Goal: Task Accomplishment & Management: Manage account settings

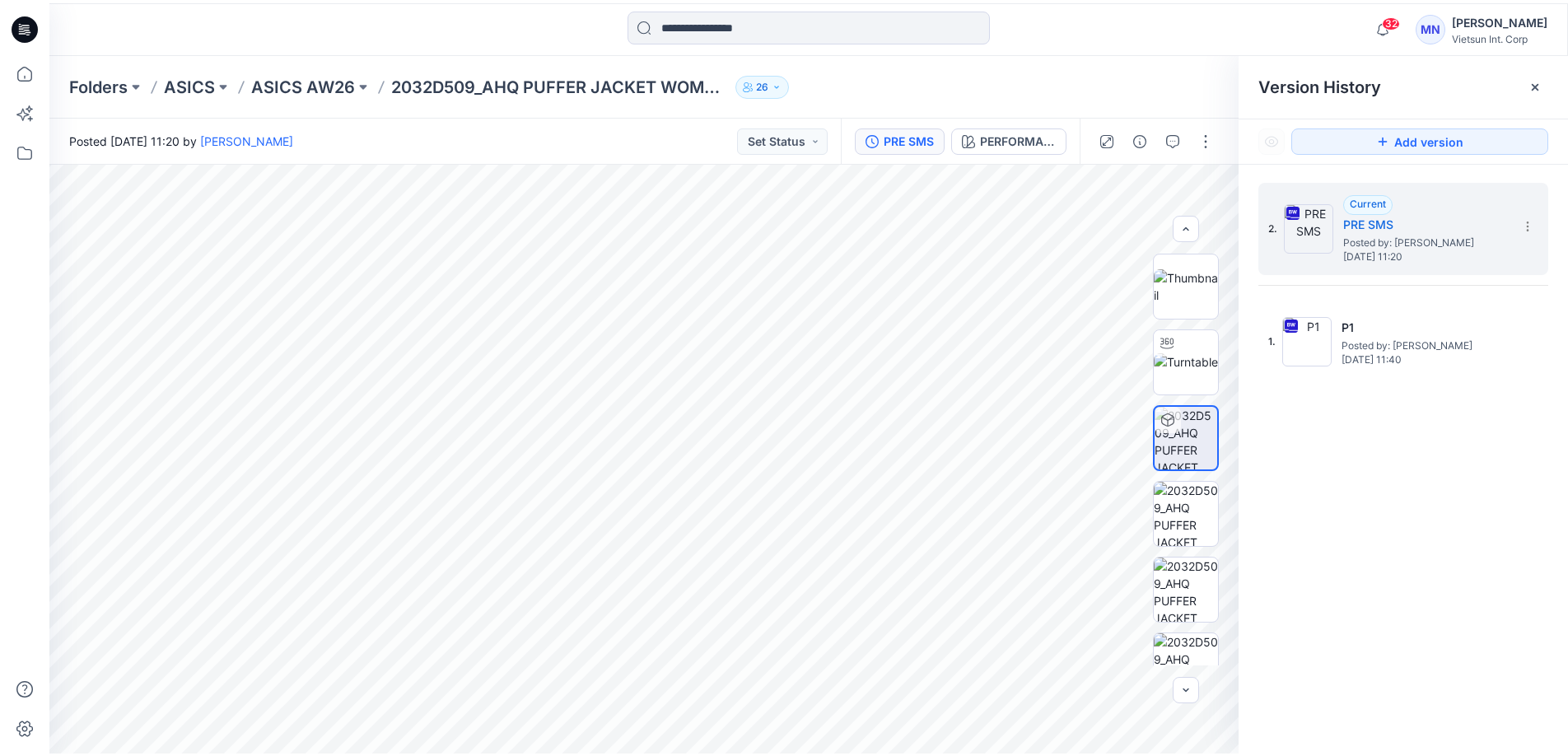
scroll to position [83, 0]
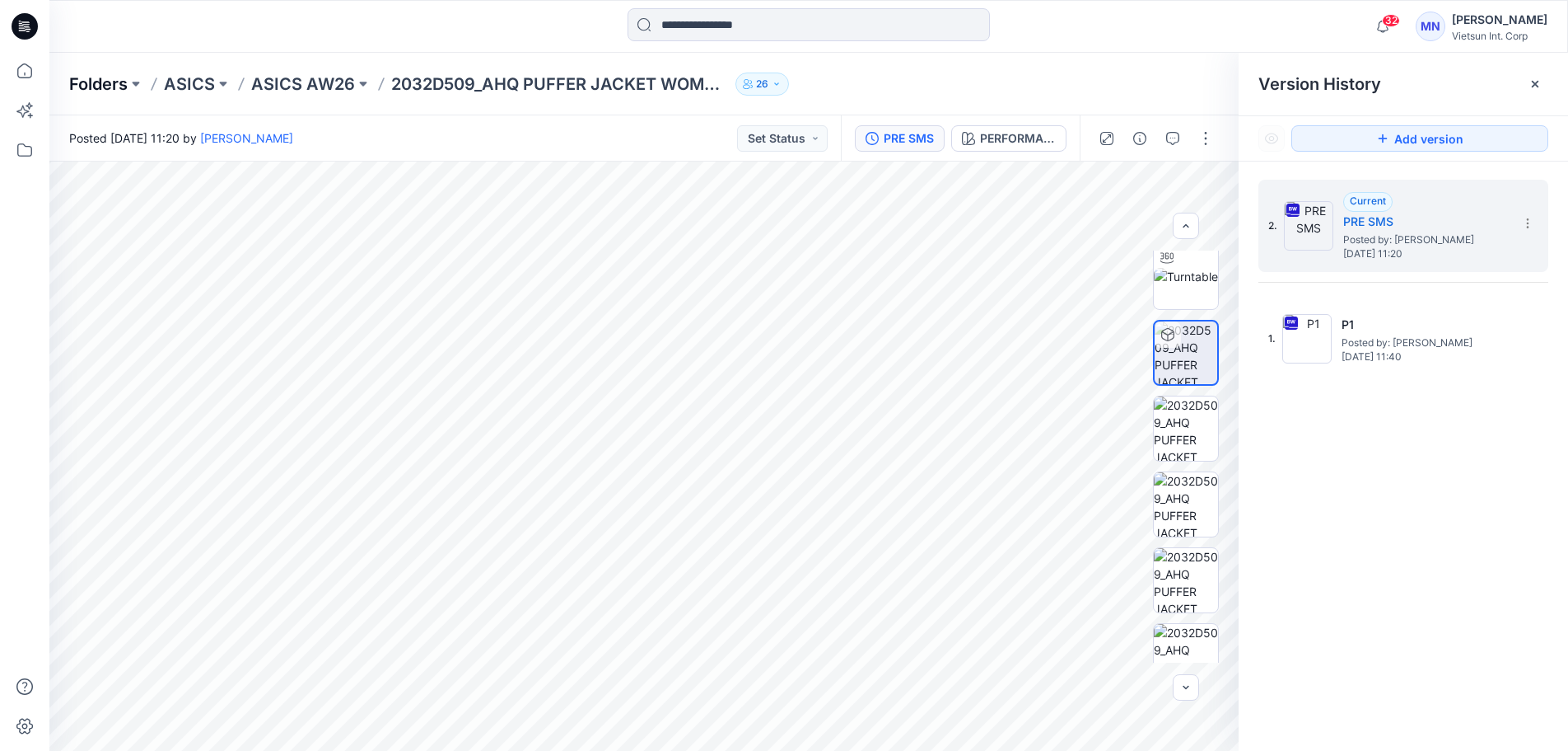
click at [99, 84] on p "Folders" at bounding box center [99, 84] width 58 height 23
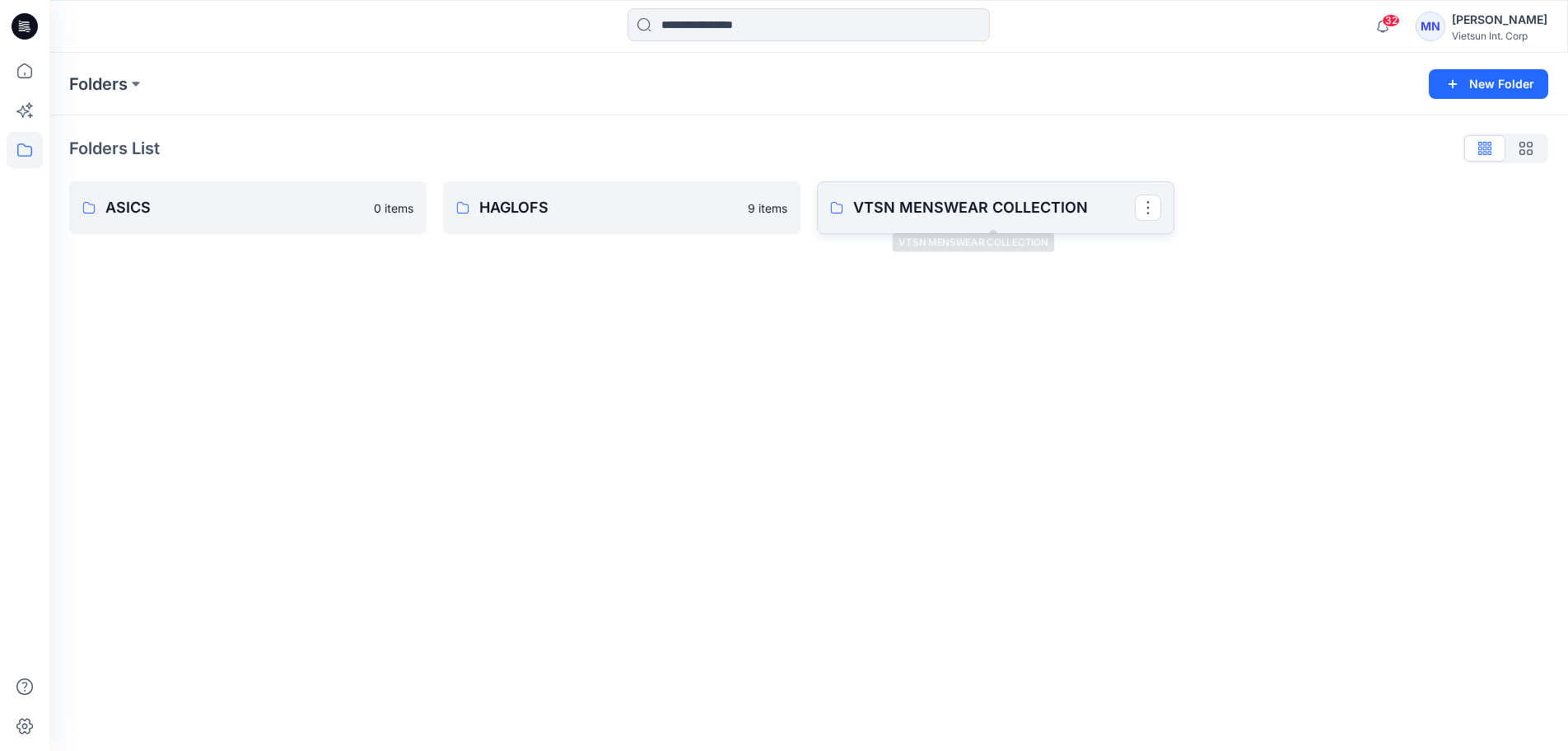
click at [969, 219] on p "VTSN MENSWEAR COLLECTION" at bounding box center [994, 208] width 282 height 23
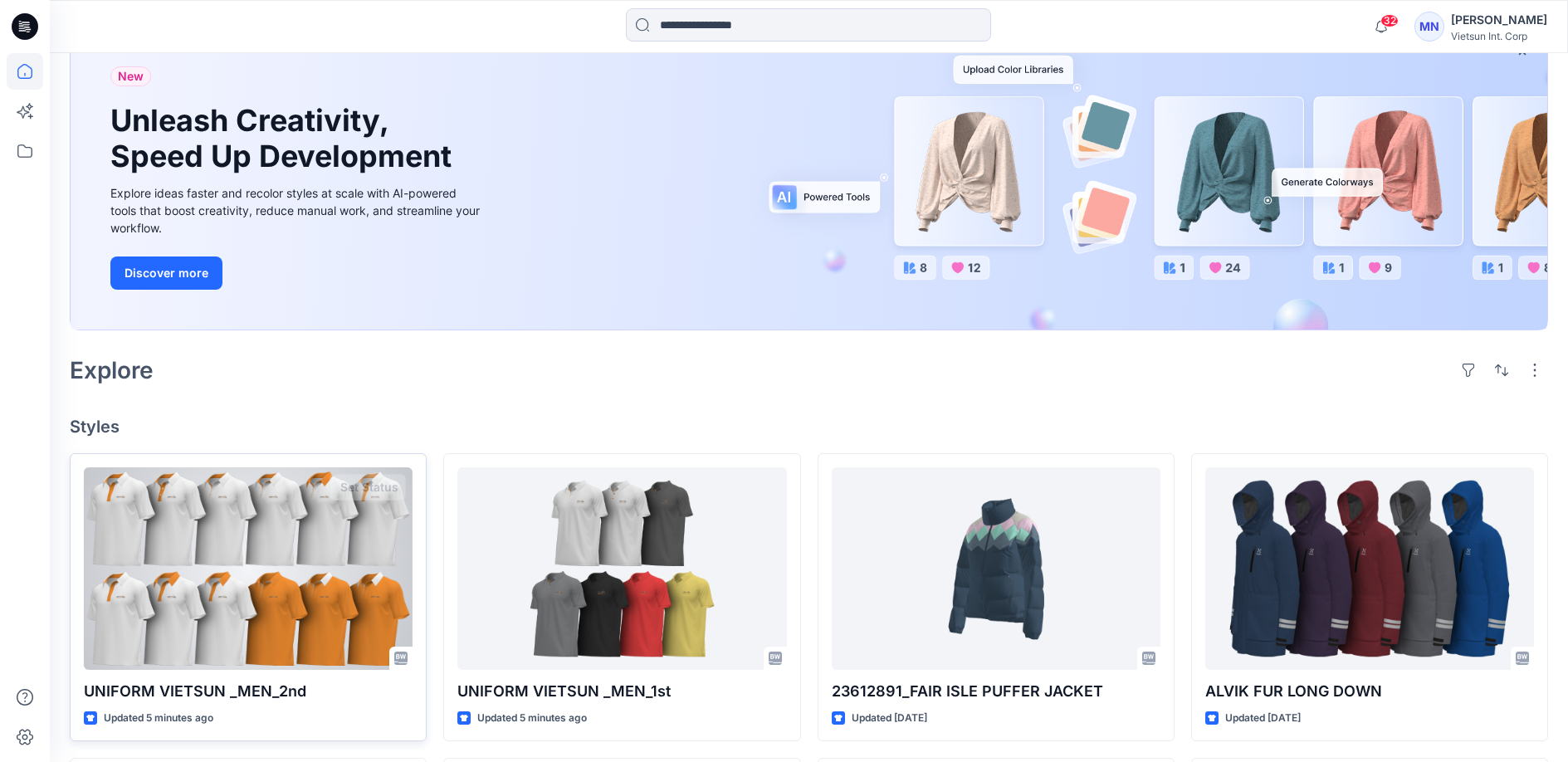
scroll to position [249, 0]
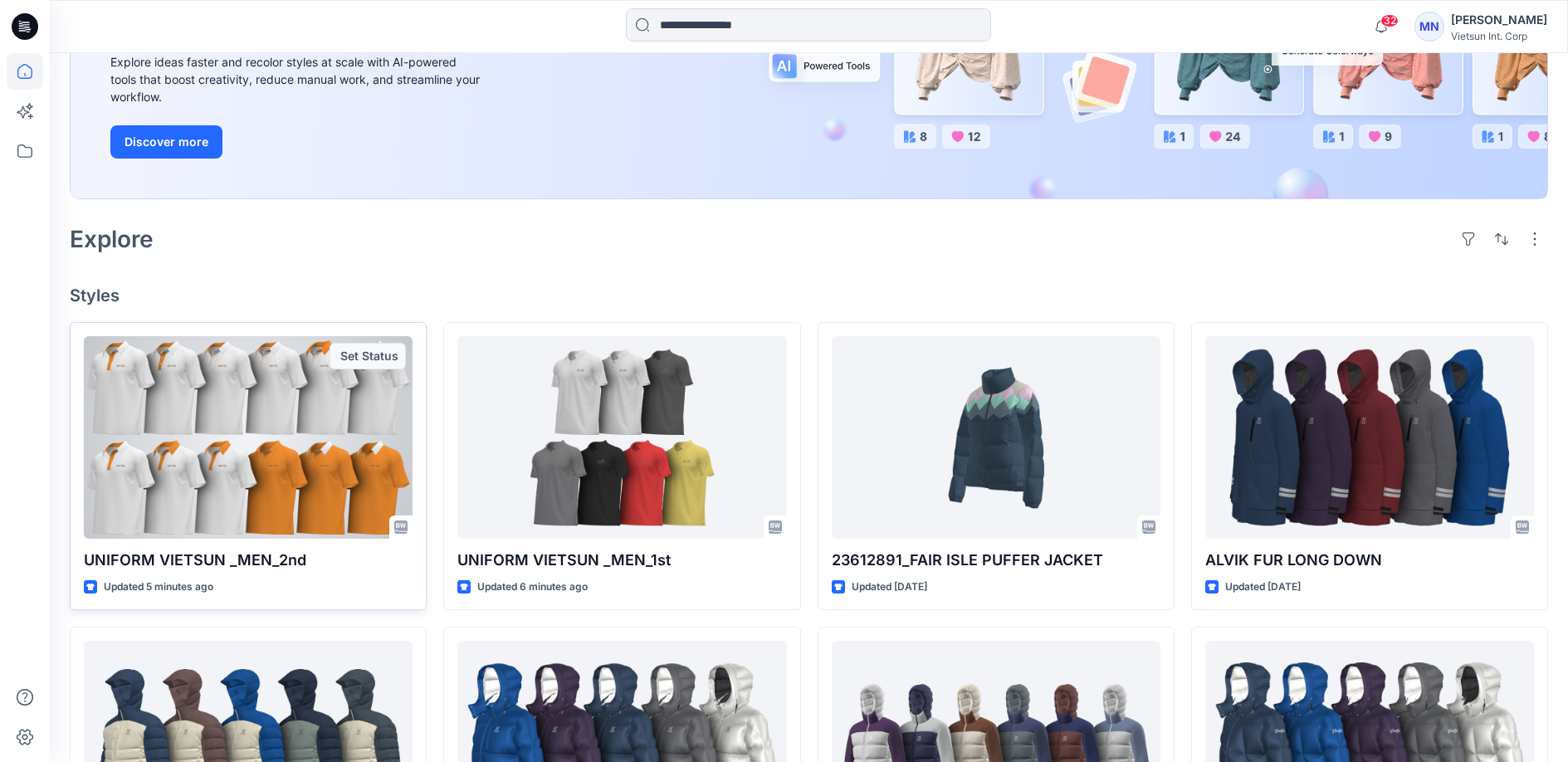
click at [286, 538] on div at bounding box center [248, 437] width 329 height 202
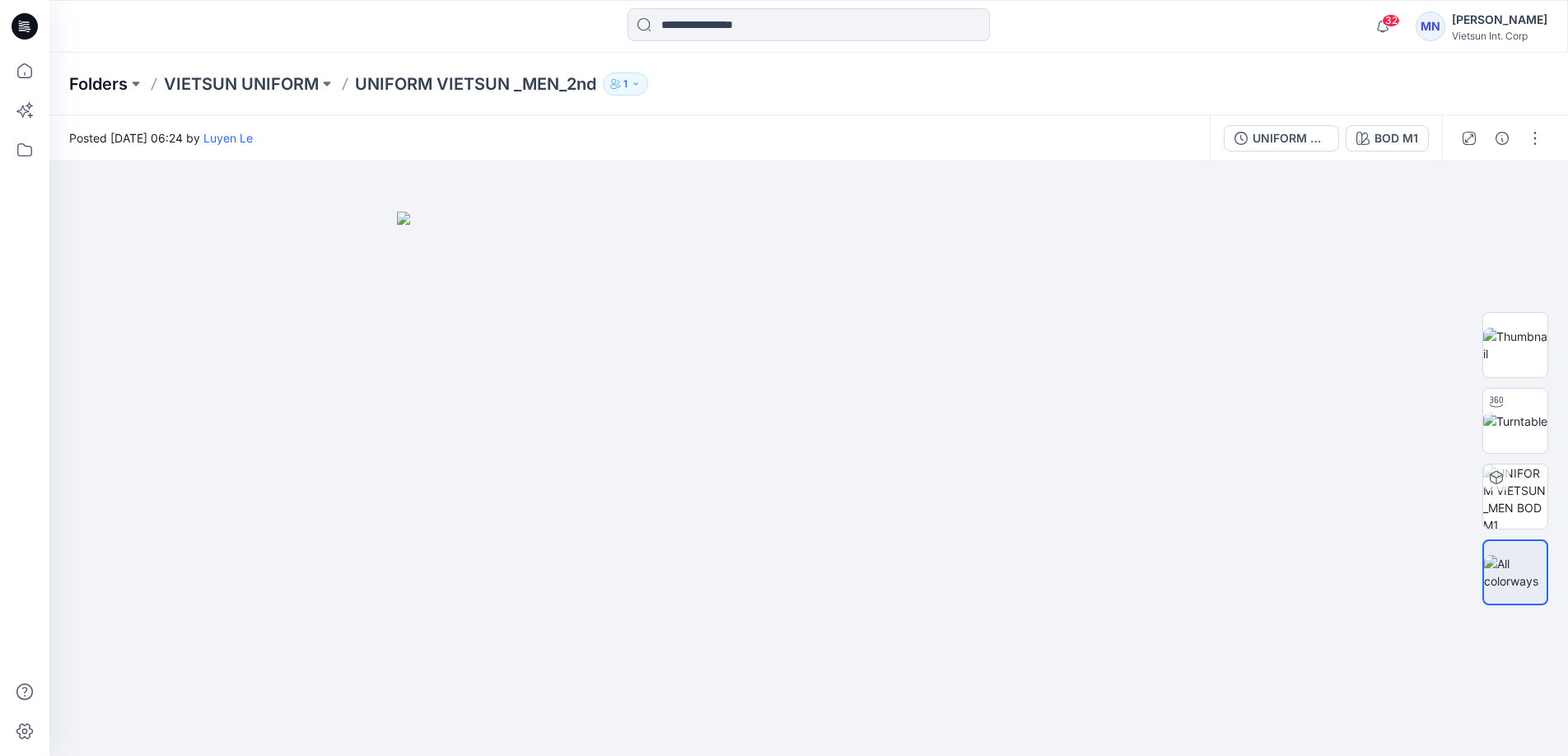
click at [120, 90] on p "Folders" at bounding box center [99, 84] width 58 height 23
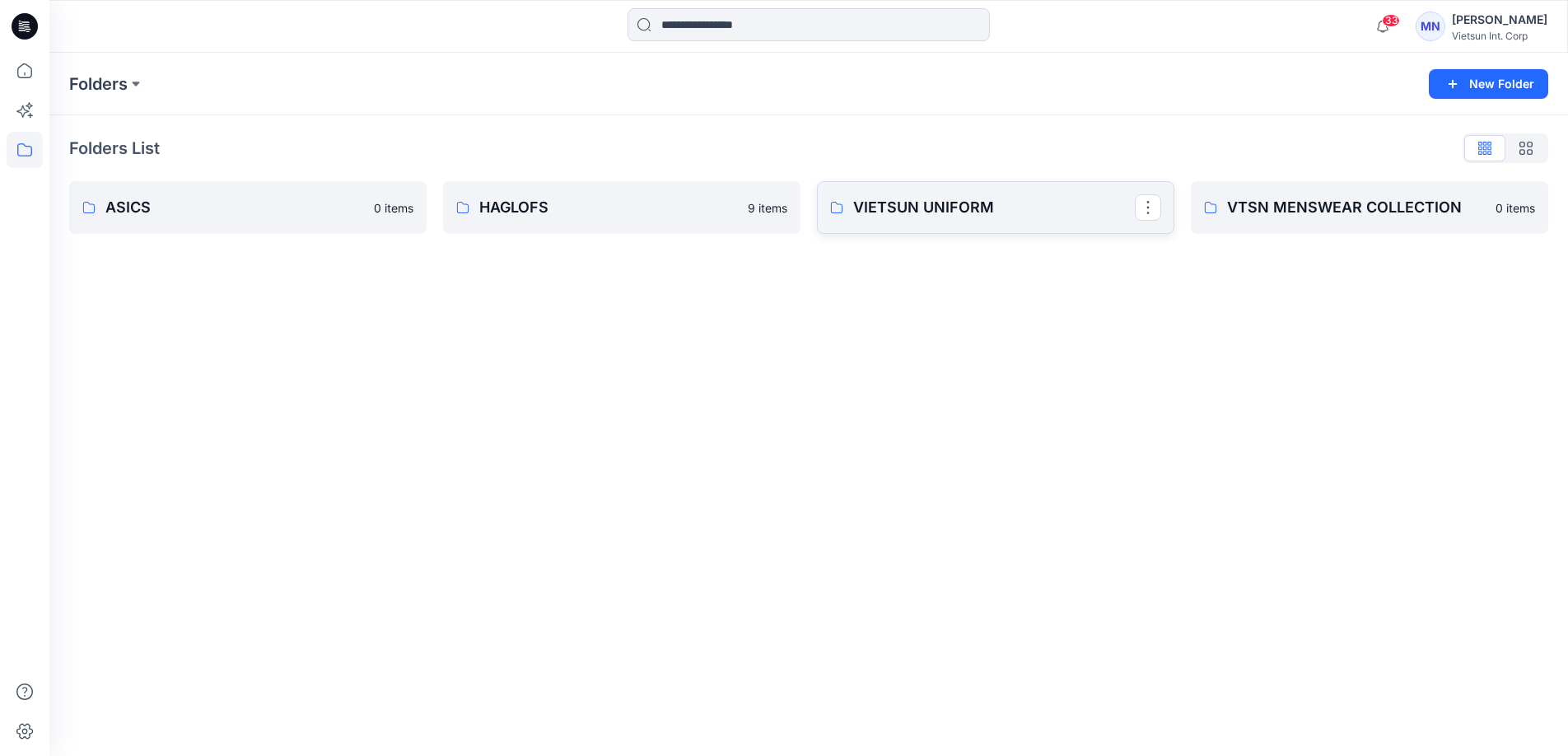
click at [985, 208] on p "VIETSUN UNIFORM" at bounding box center [994, 208] width 282 height 23
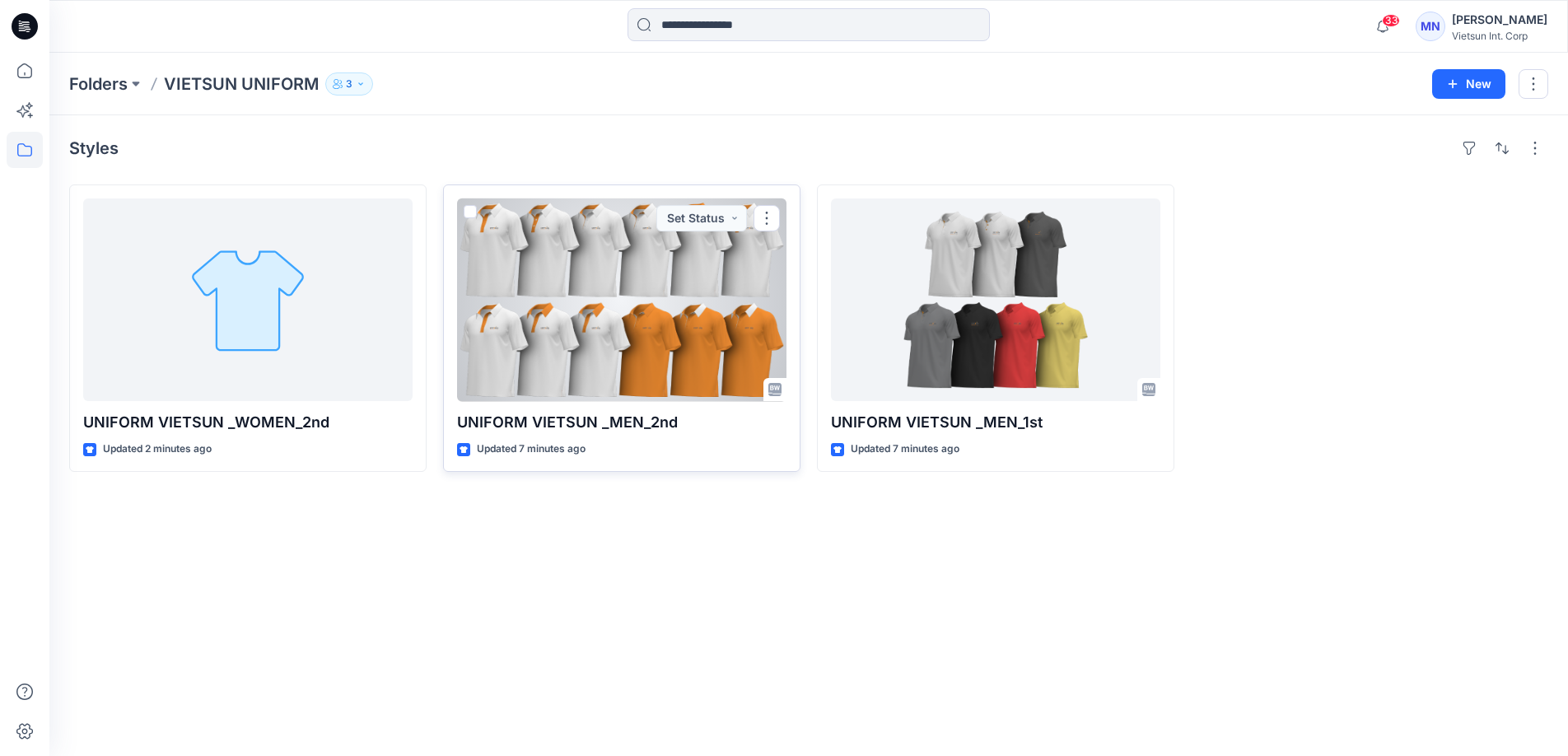
click at [594, 434] on p "UNIFORM VIETSUN _MEN_2nd" at bounding box center [621, 422] width 329 height 23
click at [622, 316] on div at bounding box center [621, 300] width 329 height 202
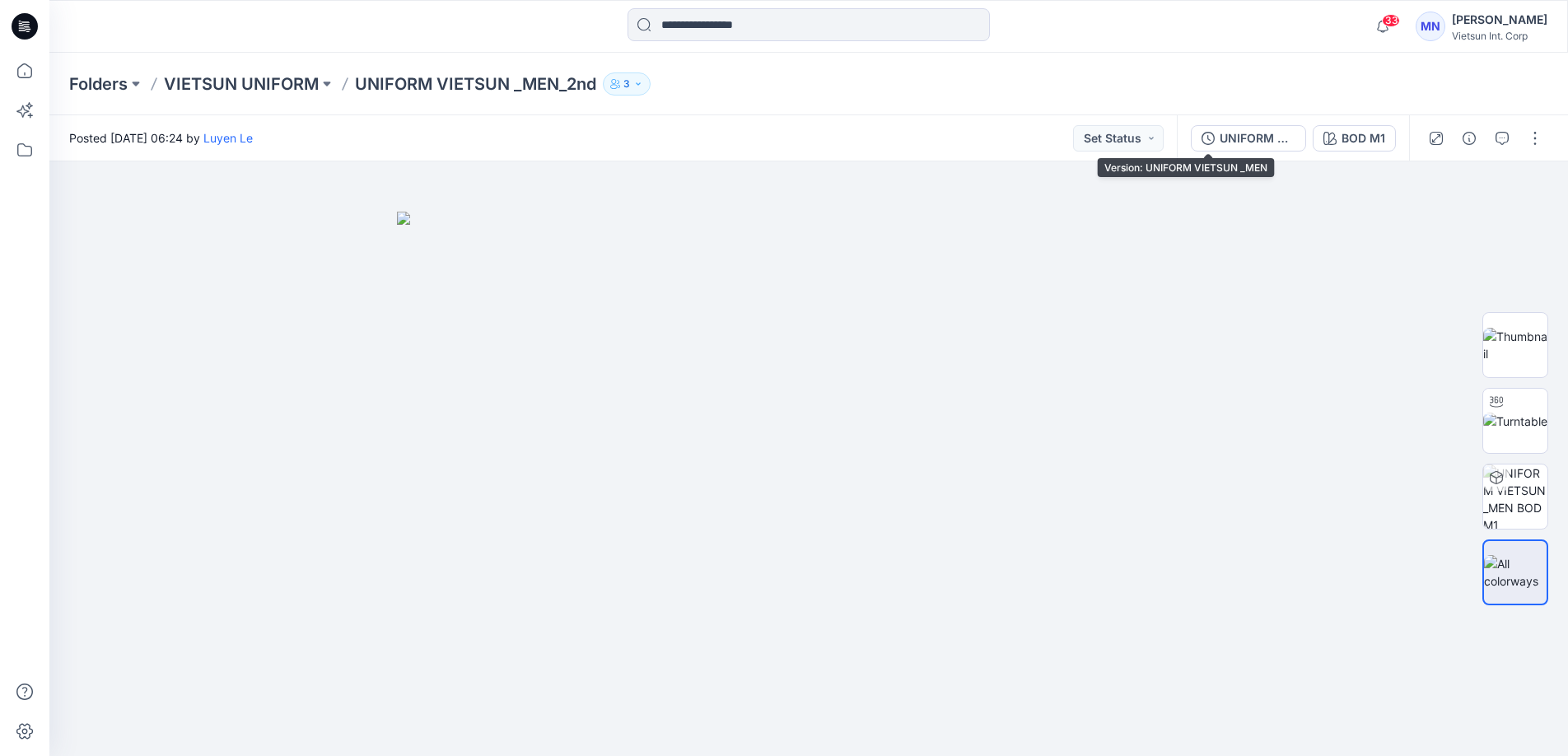
click at [1238, 133] on div "UNIFORM VIETSUN _MEN" at bounding box center [1257, 138] width 76 height 18
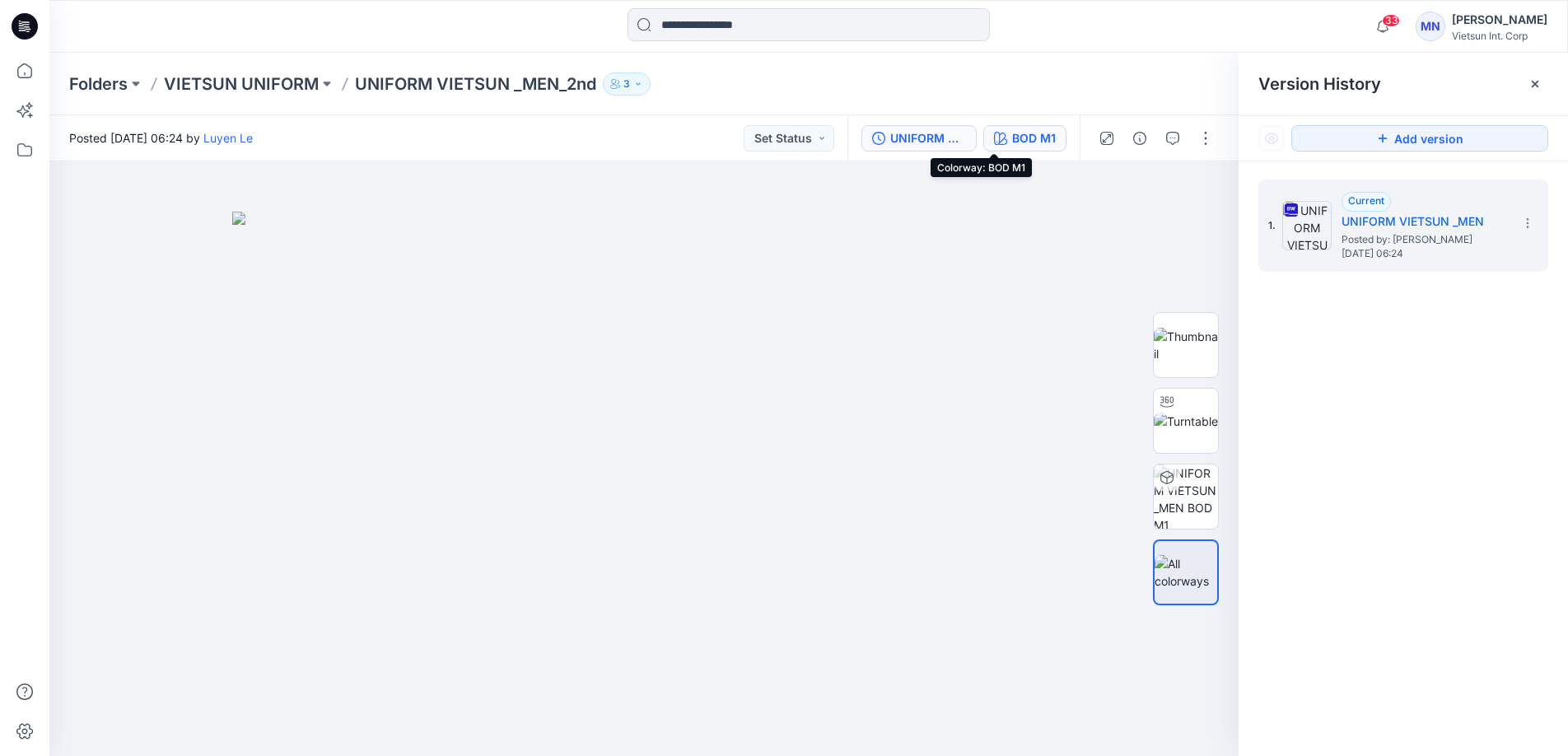
click at [984, 138] on button "BOD M1" at bounding box center [1025, 138] width 84 height 26
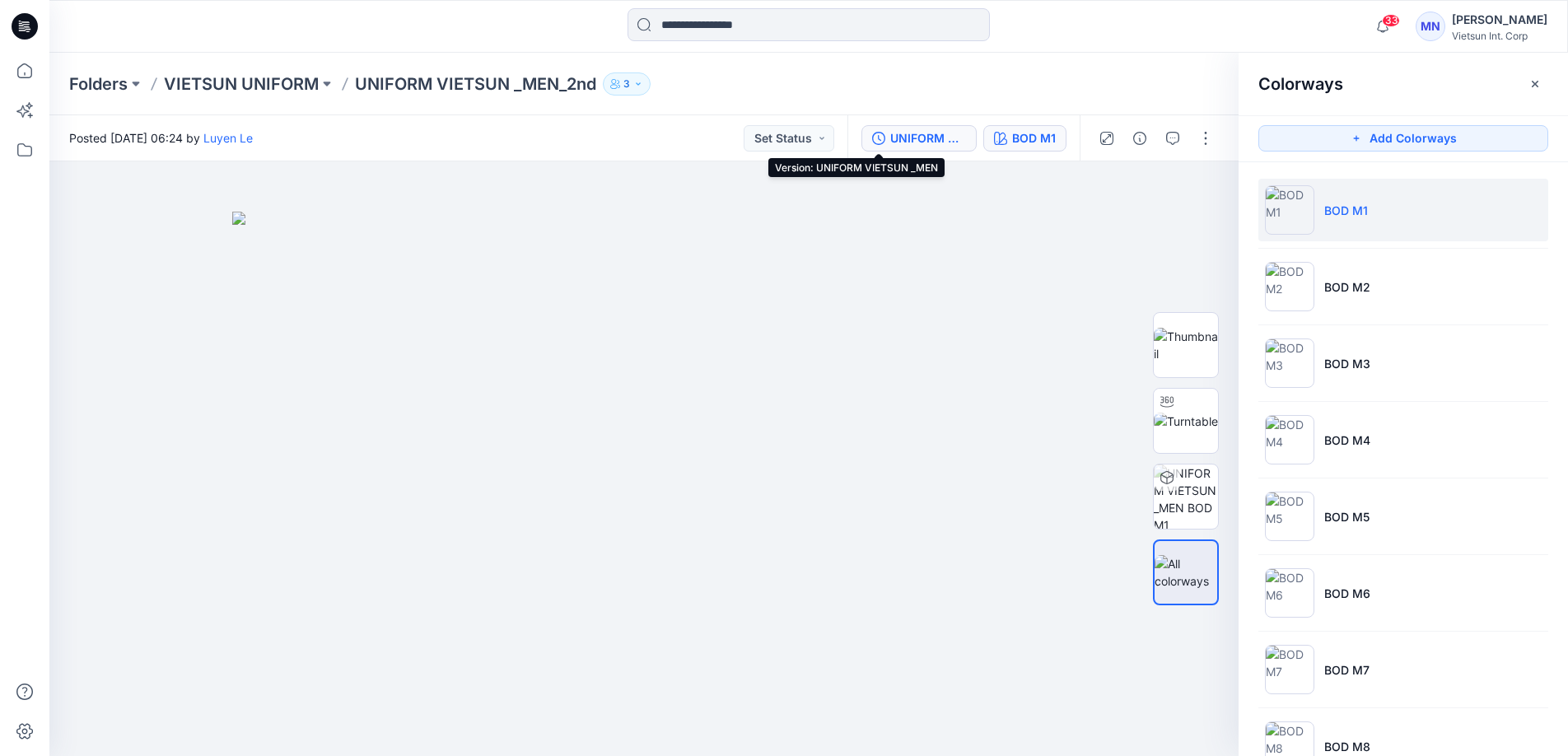
click at [898, 137] on div "UNIFORM VIETSUN _MEN" at bounding box center [928, 138] width 76 height 18
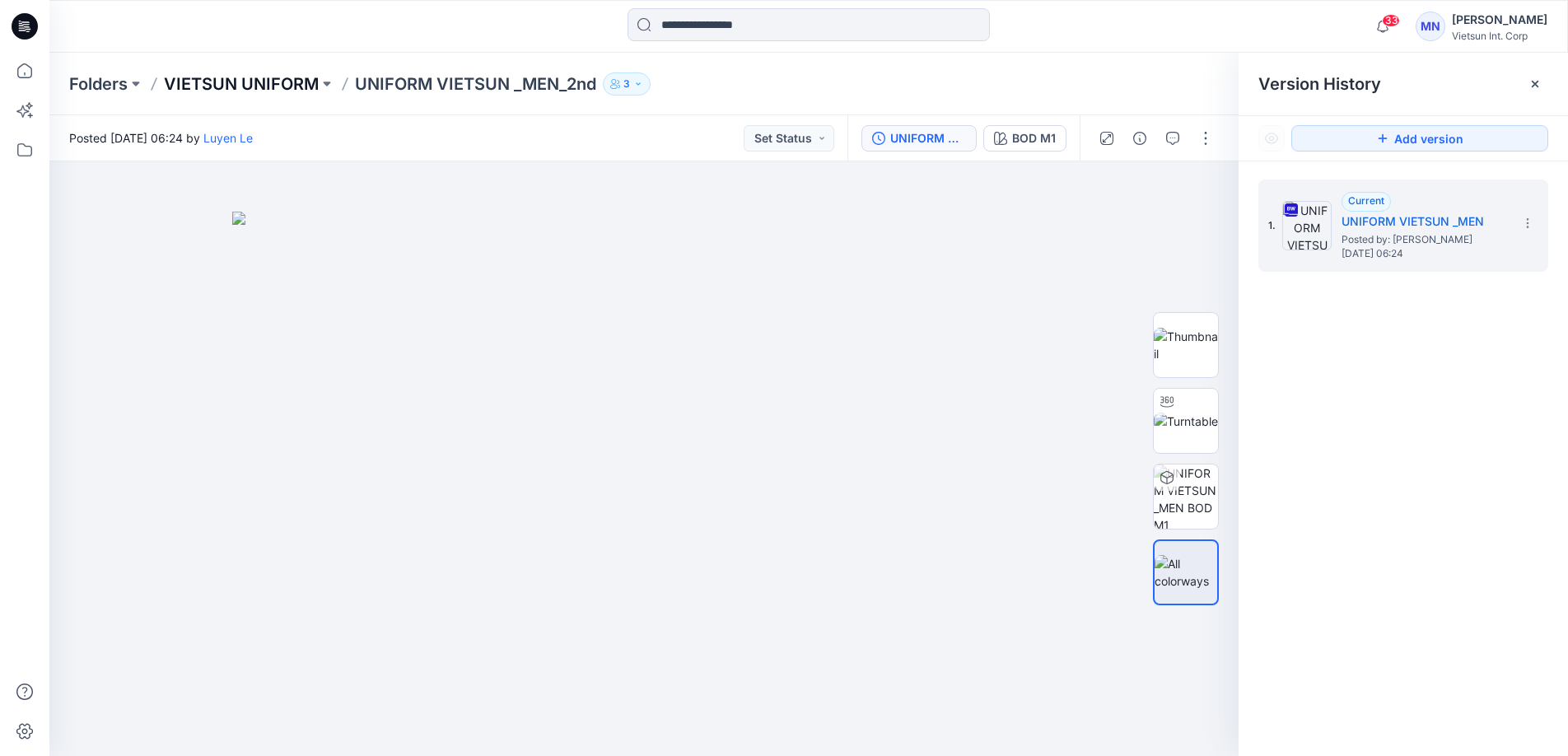
click at [270, 79] on p "VIETSUN UNIFORM" at bounding box center [241, 84] width 155 height 23
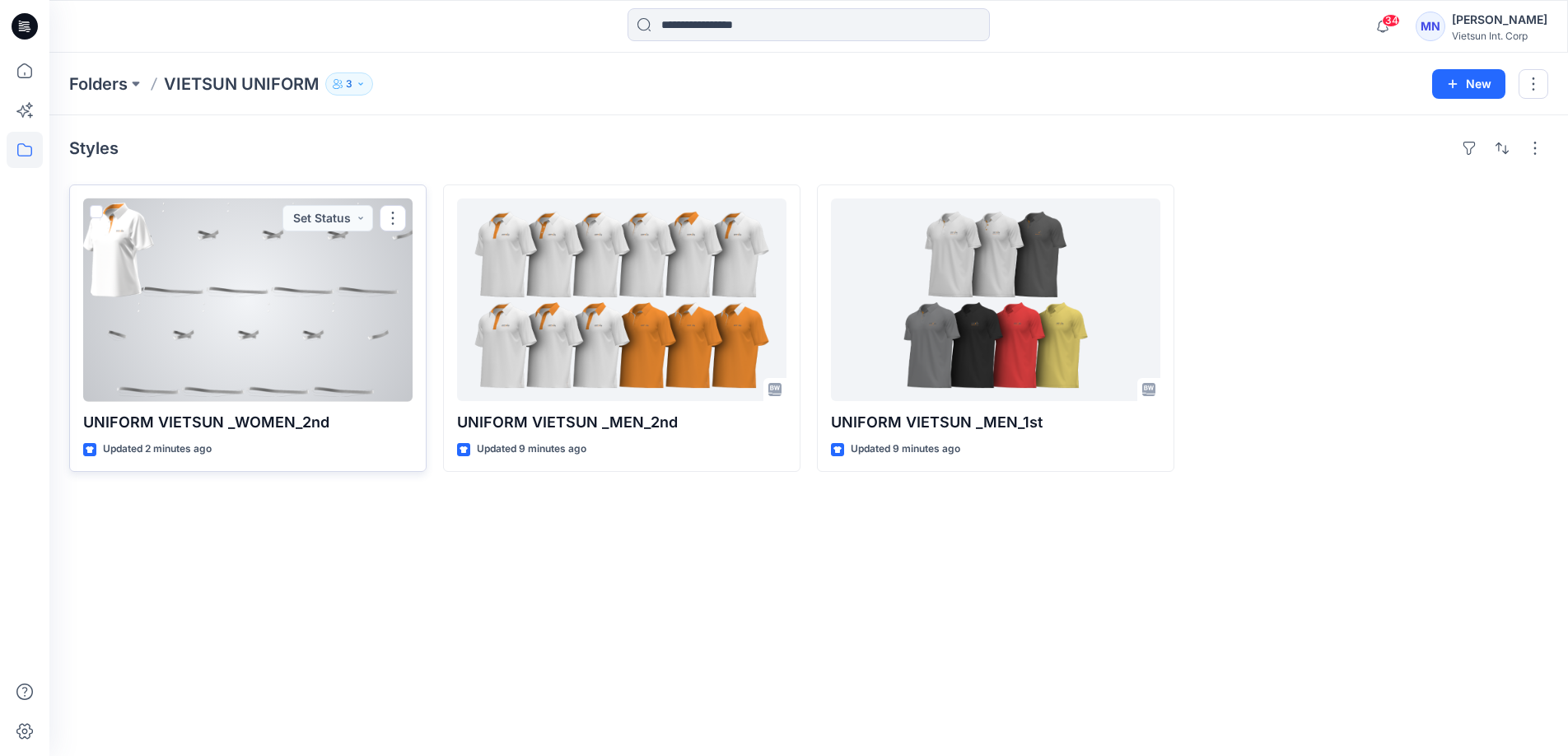
click at [211, 328] on div at bounding box center [248, 300] width 329 height 202
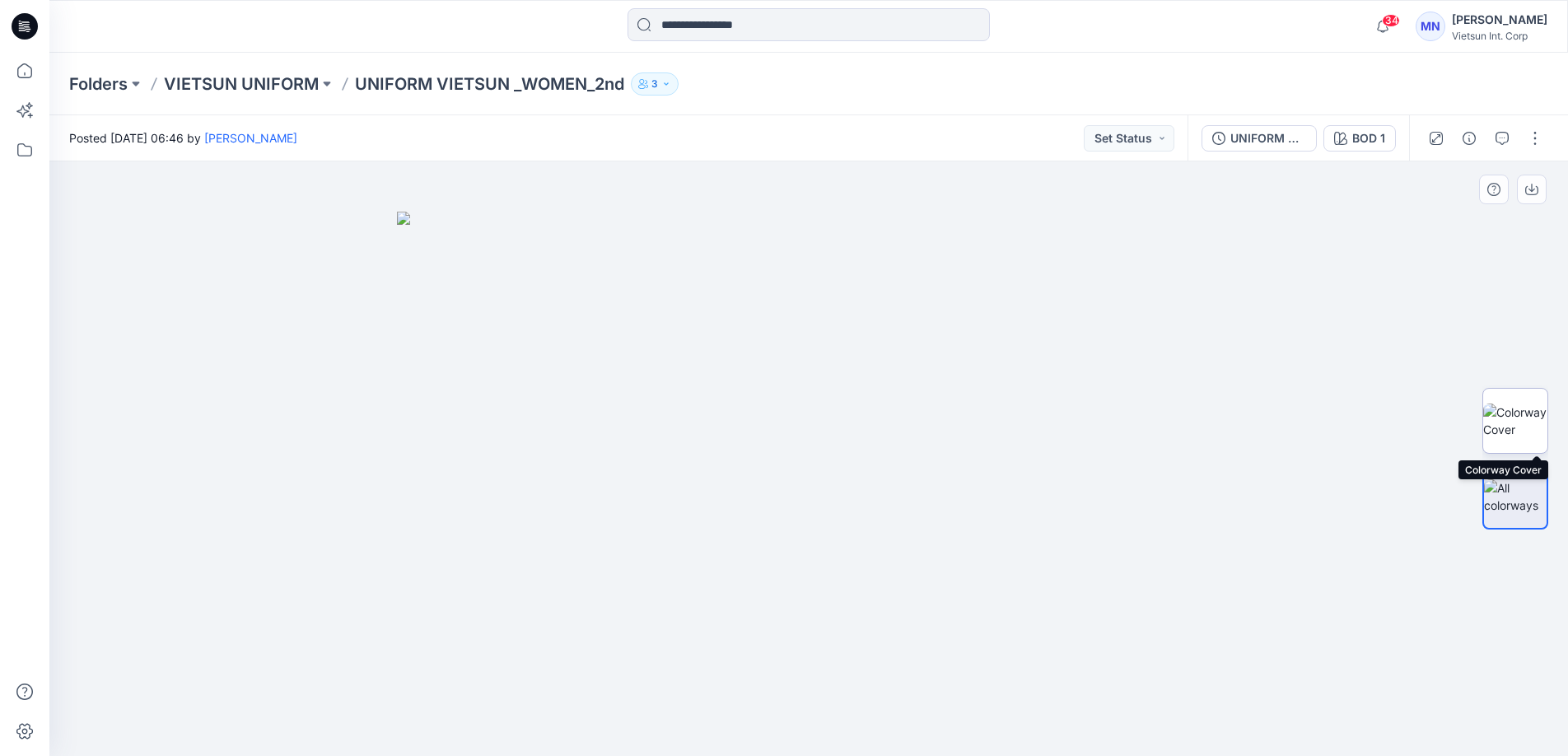
click at [1526, 435] on img at bounding box center [1515, 421] width 64 height 34
click at [1503, 496] on img at bounding box center [1515, 496] width 64 height 34
drag, startPoint x: 1493, startPoint y: 409, endPoint x: 1466, endPoint y: 414, distance: 27.5
click at [1493, 410] on img at bounding box center [1515, 421] width 64 height 34
click at [225, 84] on p "VIETSUN UNIFORM" at bounding box center [241, 84] width 155 height 23
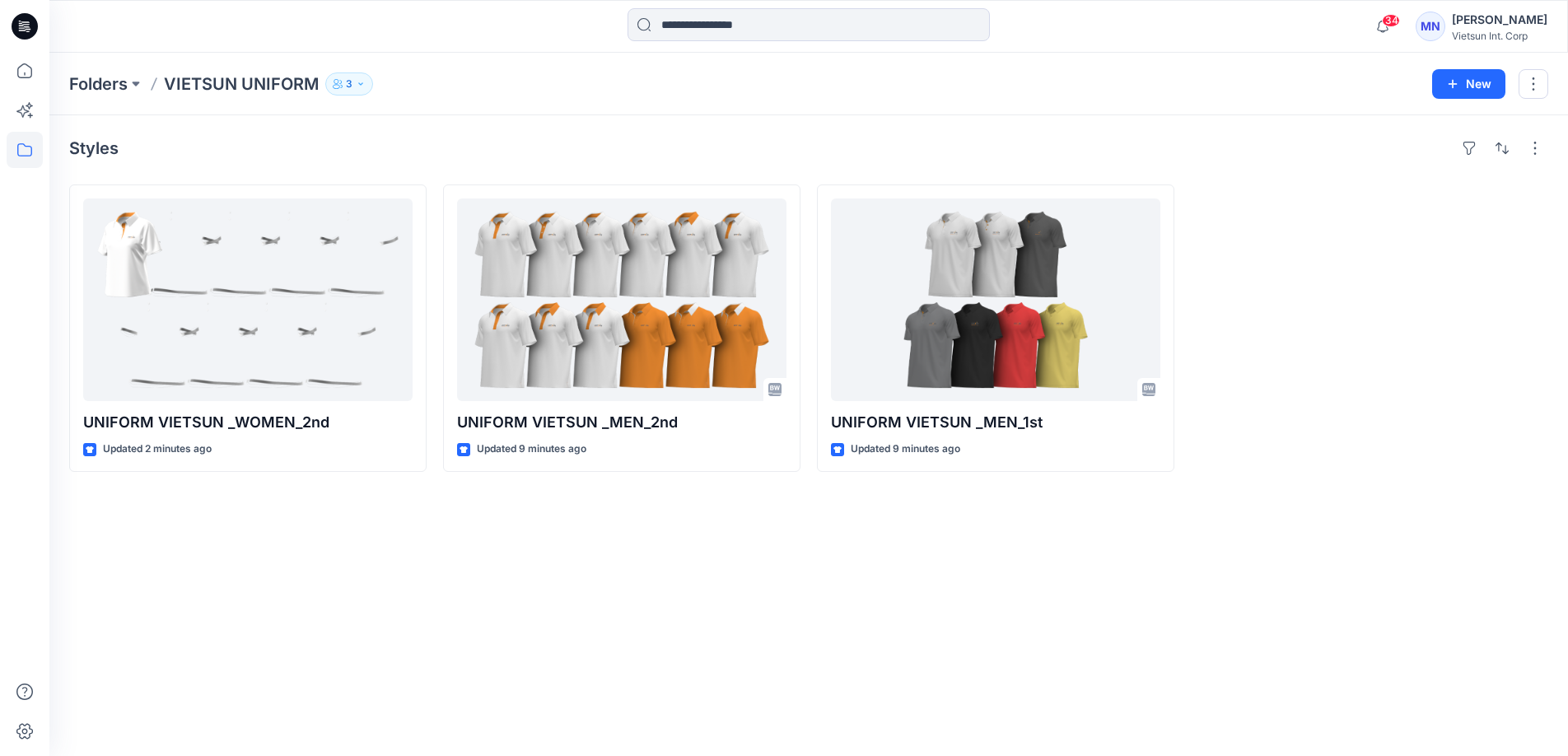
click at [942, 650] on div "Styles UNIFORM VIETSUN _WOMEN_2nd Updated 2 minutes ago UNIFORM VIETSUN _MEN_2n…" at bounding box center [809, 436] width 1519 height 641
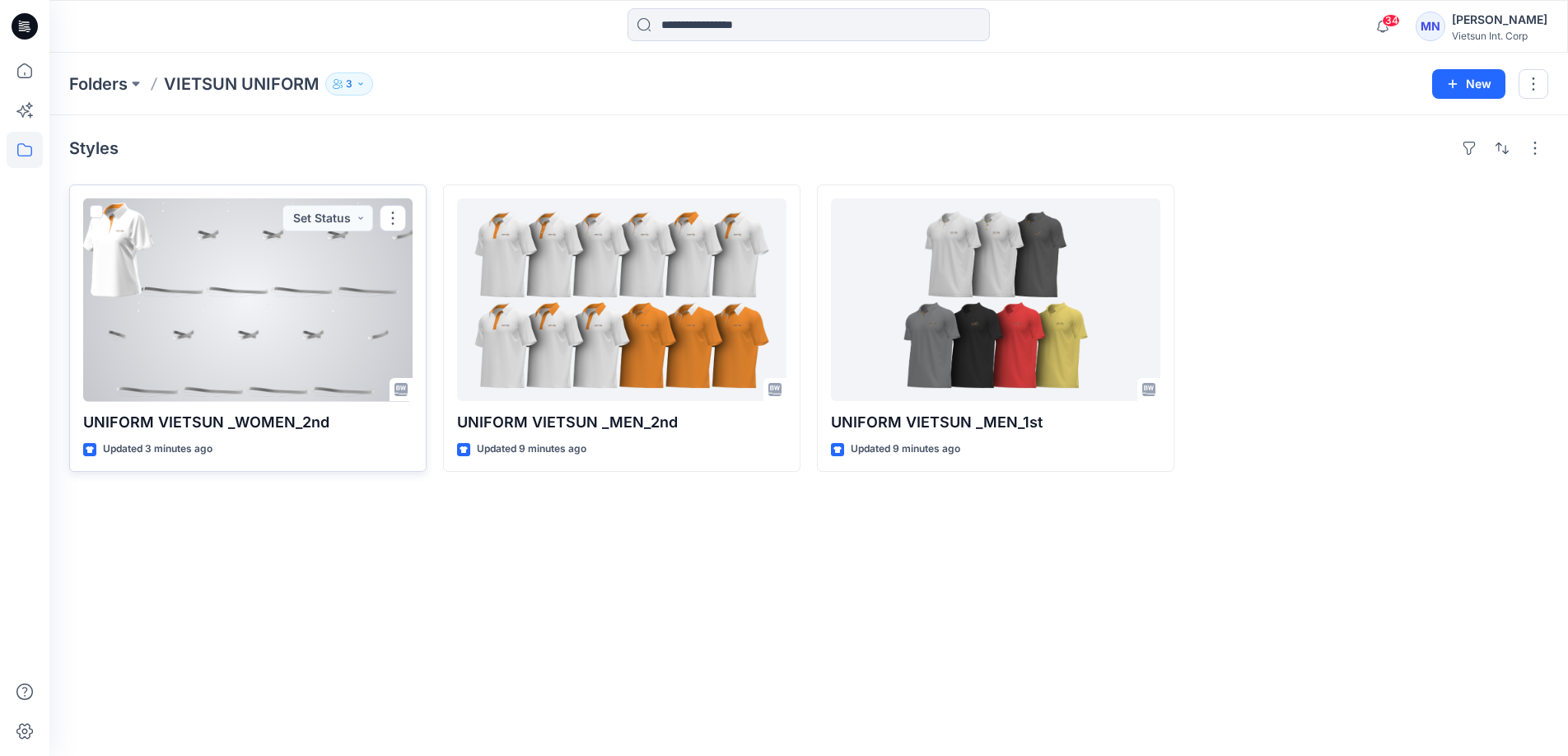
click at [125, 262] on div at bounding box center [248, 300] width 329 height 202
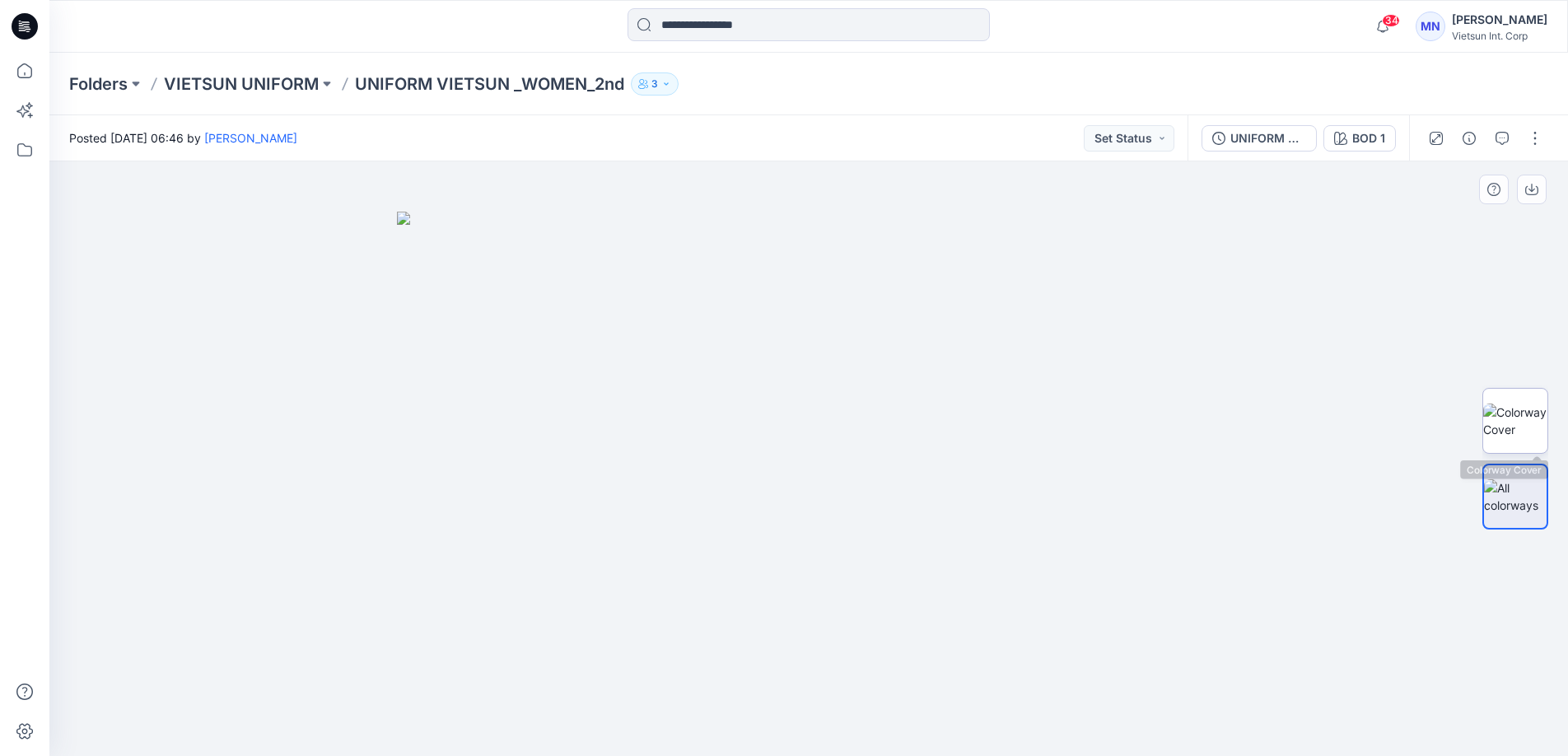
click at [1523, 438] on img at bounding box center [1515, 421] width 64 height 34
click at [1513, 481] on img at bounding box center [1515, 496] width 64 height 34
click at [771, 418] on img at bounding box center [809, 484] width 824 height 545
click at [820, 536] on img at bounding box center [809, 484] width 824 height 545
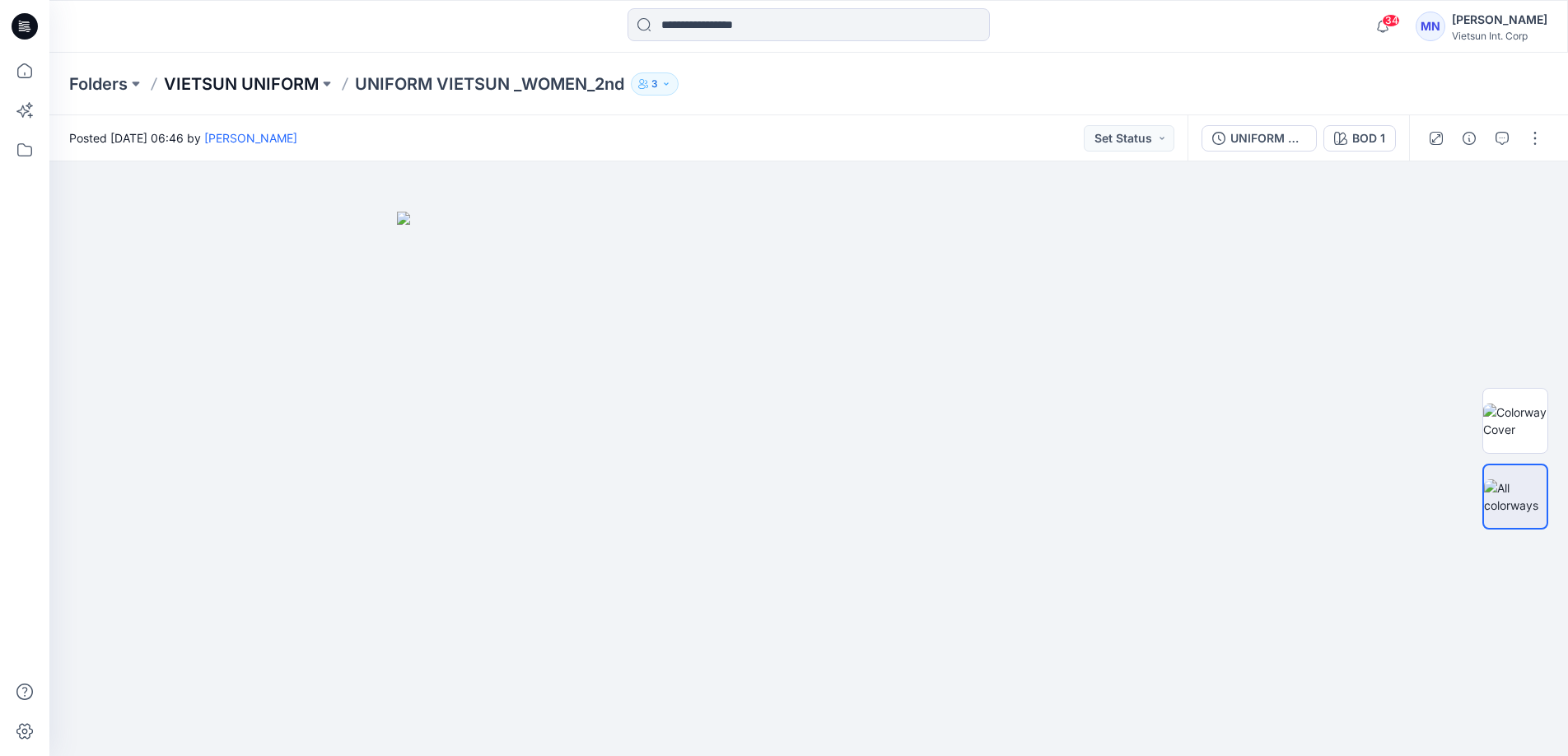
click at [287, 82] on p "VIETSUN UNIFORM" at bounding box center [241, 84] width 155 height 23
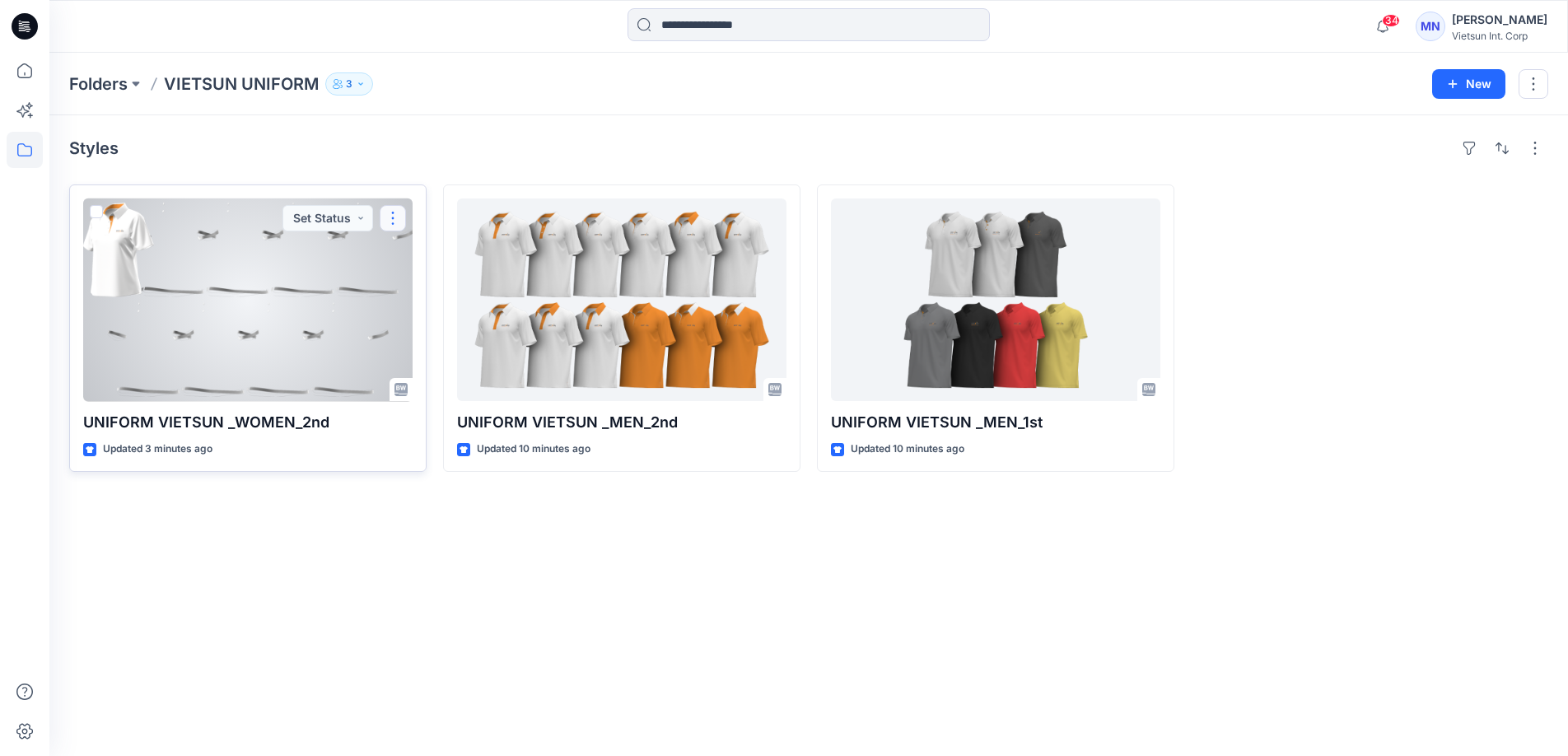
click at [399, 231] on button "button" at bounding box center [393, 218] width 26 height 26
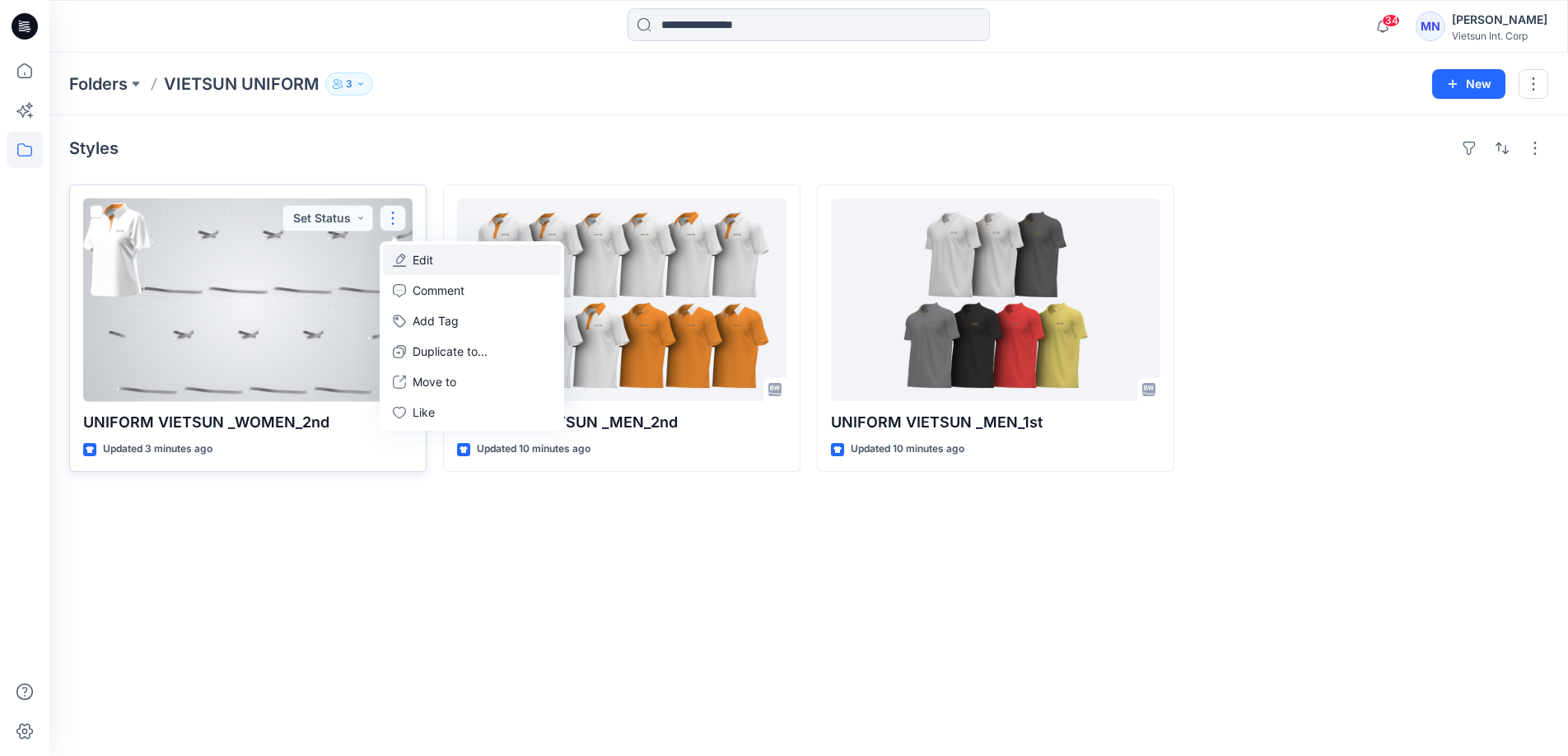
click at [433, 268] on p "Edit" at bounding box center [422, 260] width 20 height 18
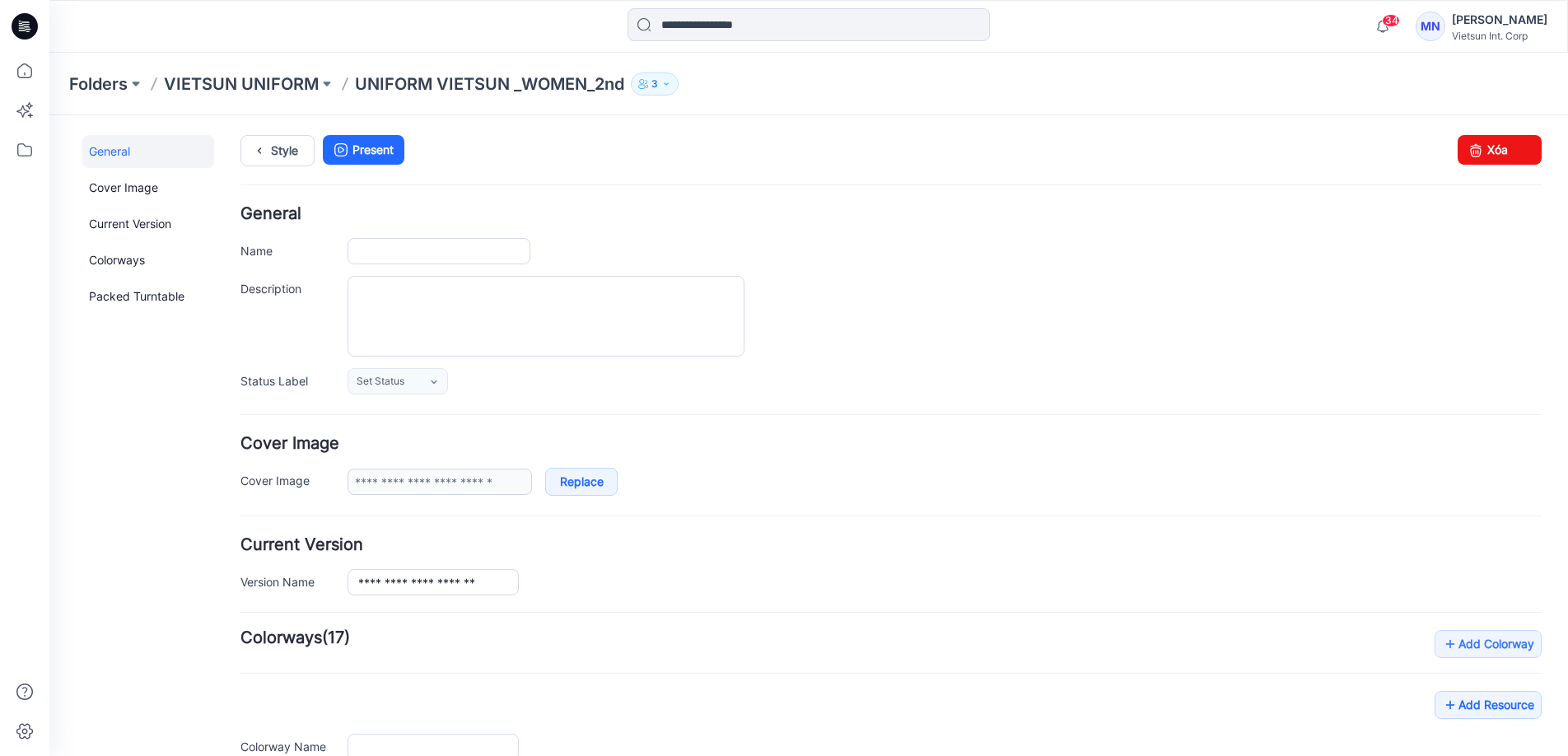
type input "**********"
type input "*****"
type input "**********"
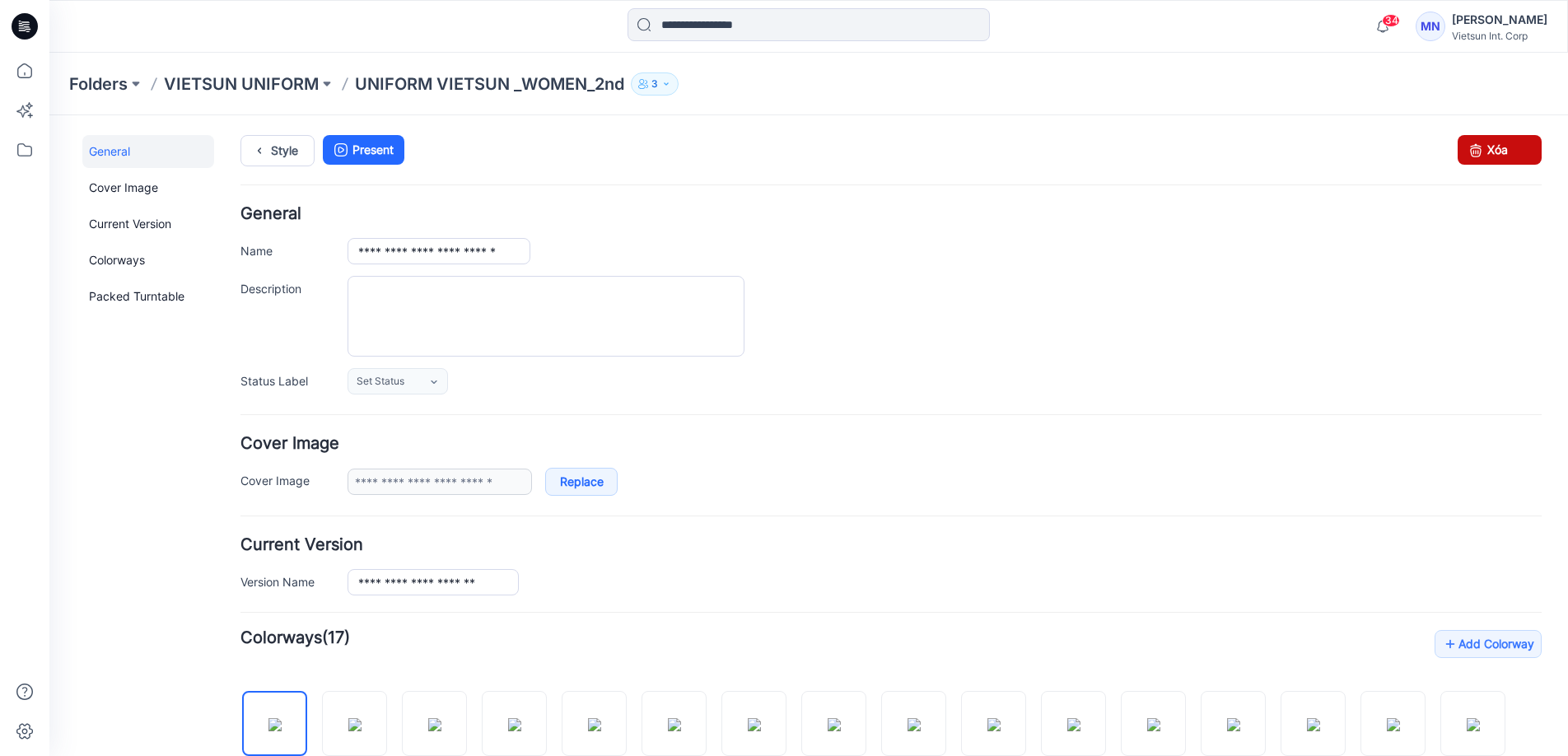
drag, startPoint x: 1462, startPoint y: 153, endPoint x: 908, endPoint y: 194, distance: 555.5
click at [1464, 153] on icon at bounding box center [1476, 150] width 23 height 30
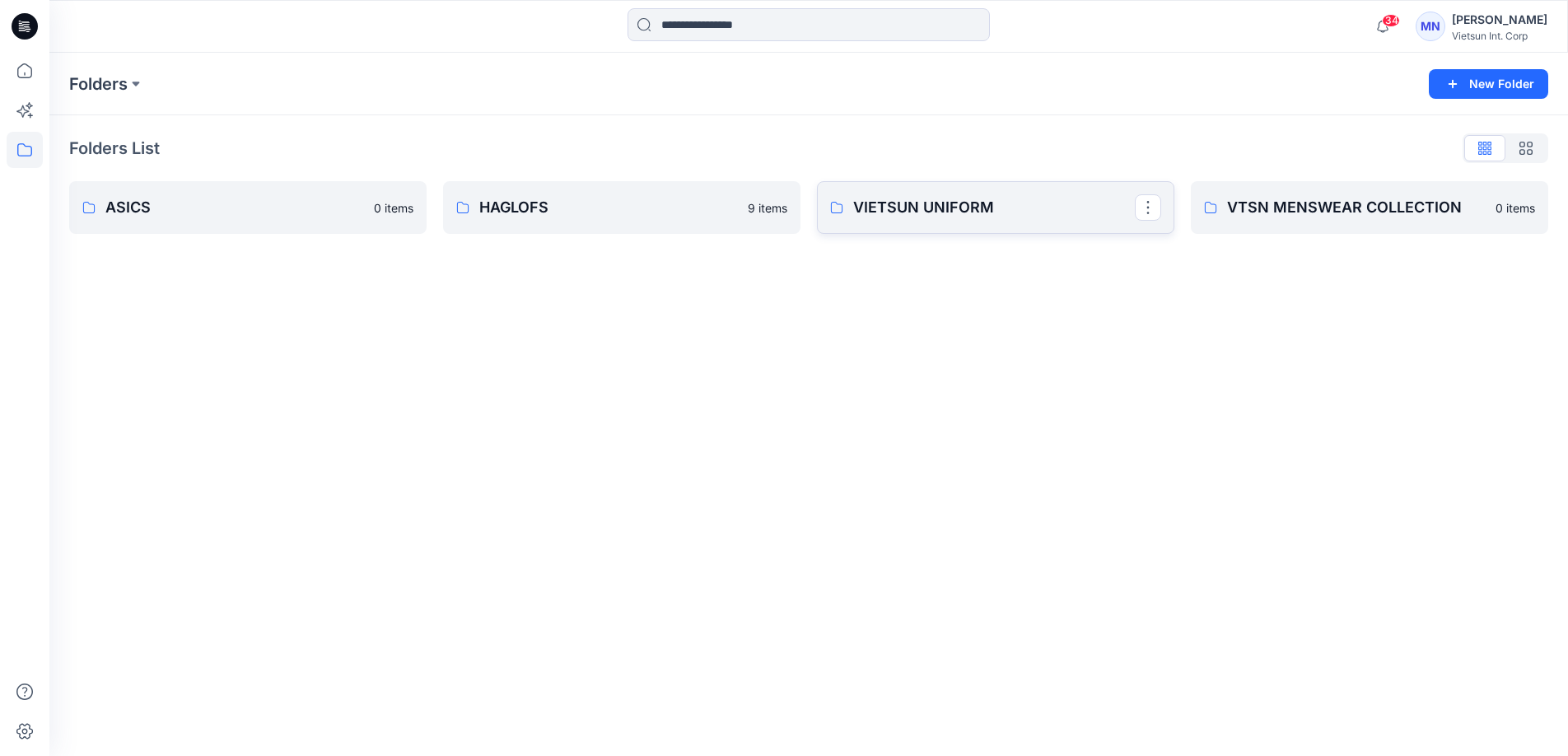
click at [1028, 219] on p "VIETSUN UNIFORM" at bounding box center [994, 208] width 282 height 23
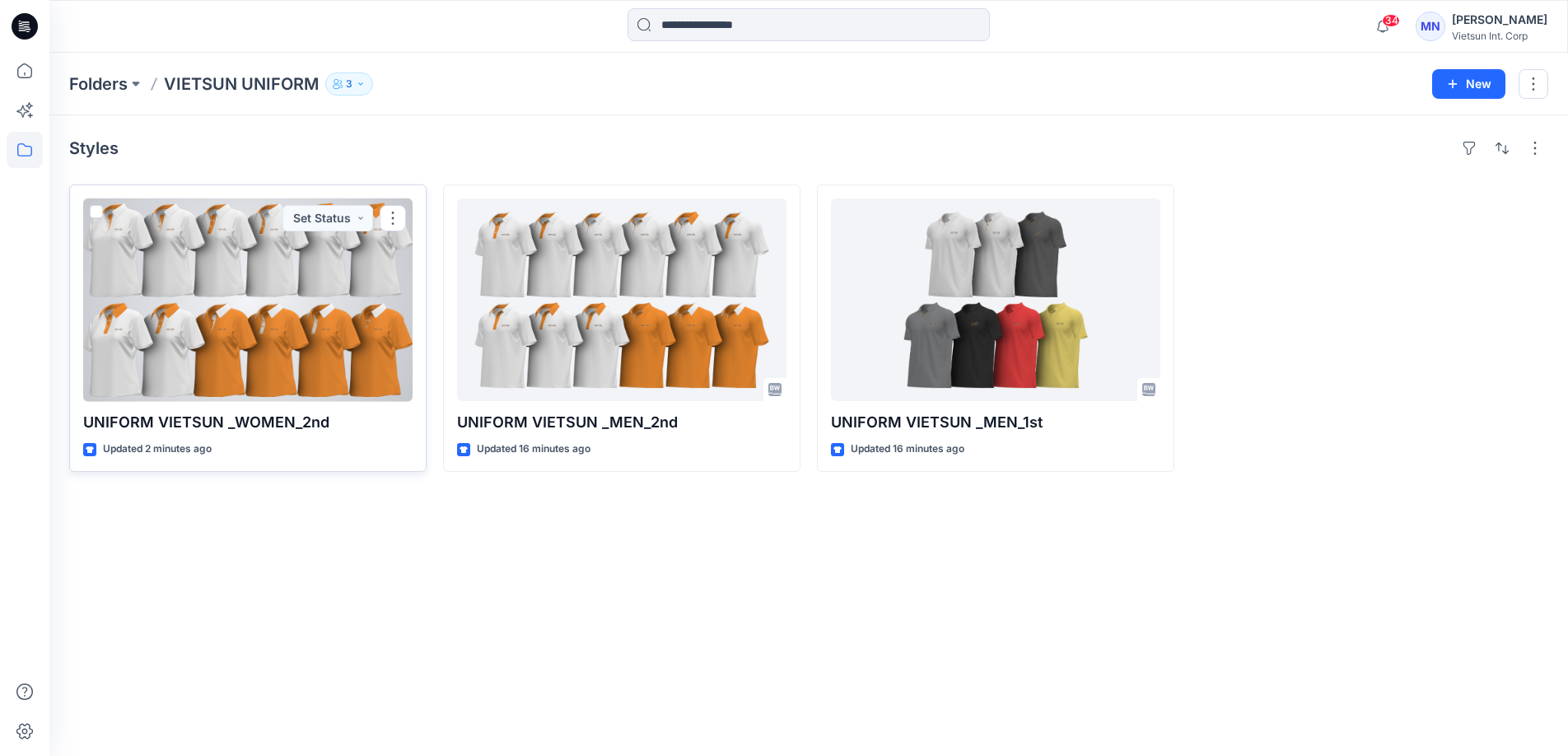
click at [184, 364] on div at bounding box center [248, 300] width 329 height 202
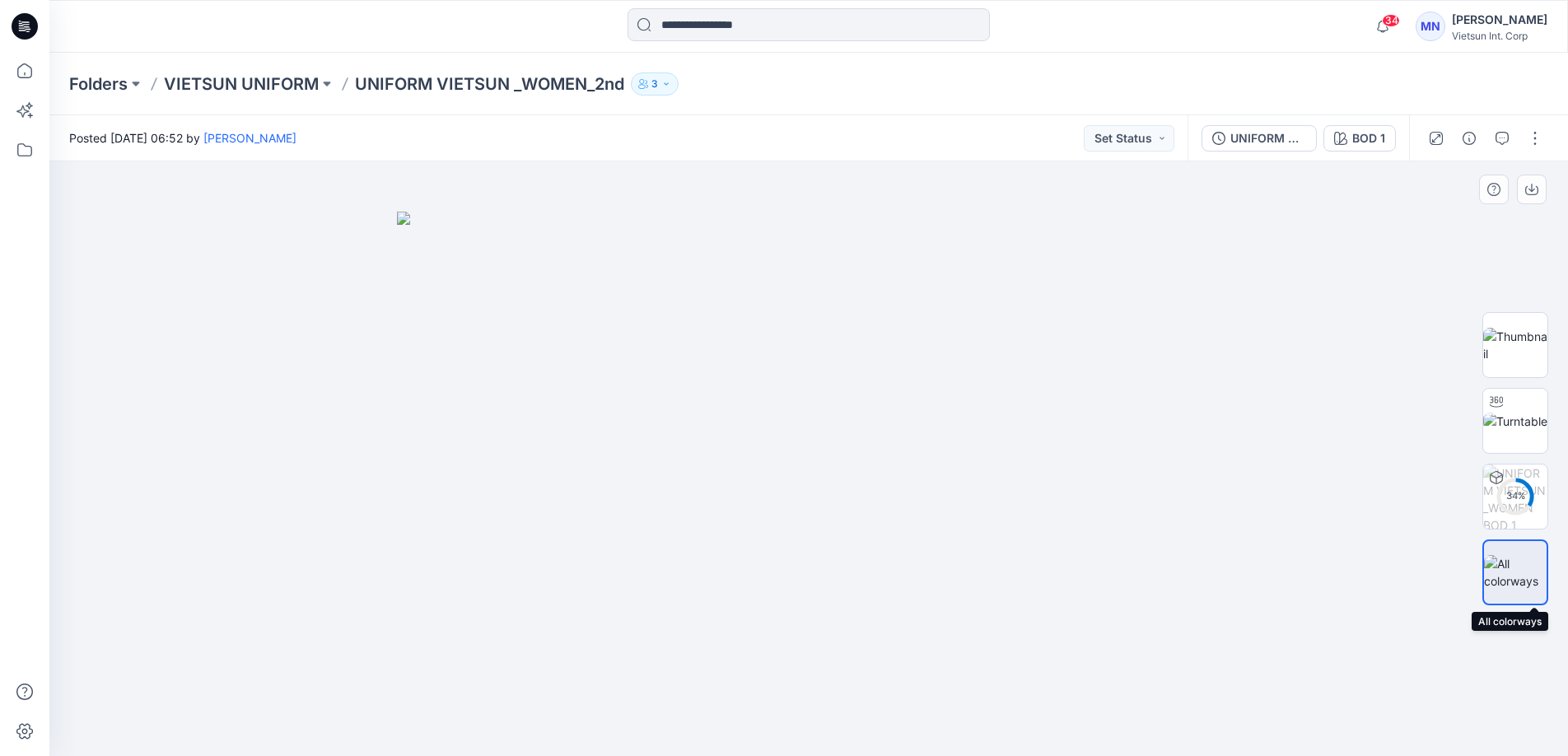
click at [1516, 565] on img at bounding box center [1515, 572] width 62 height 34
click at [1511, 430] on img at bounding box center [1515, 422] width 64 height 18
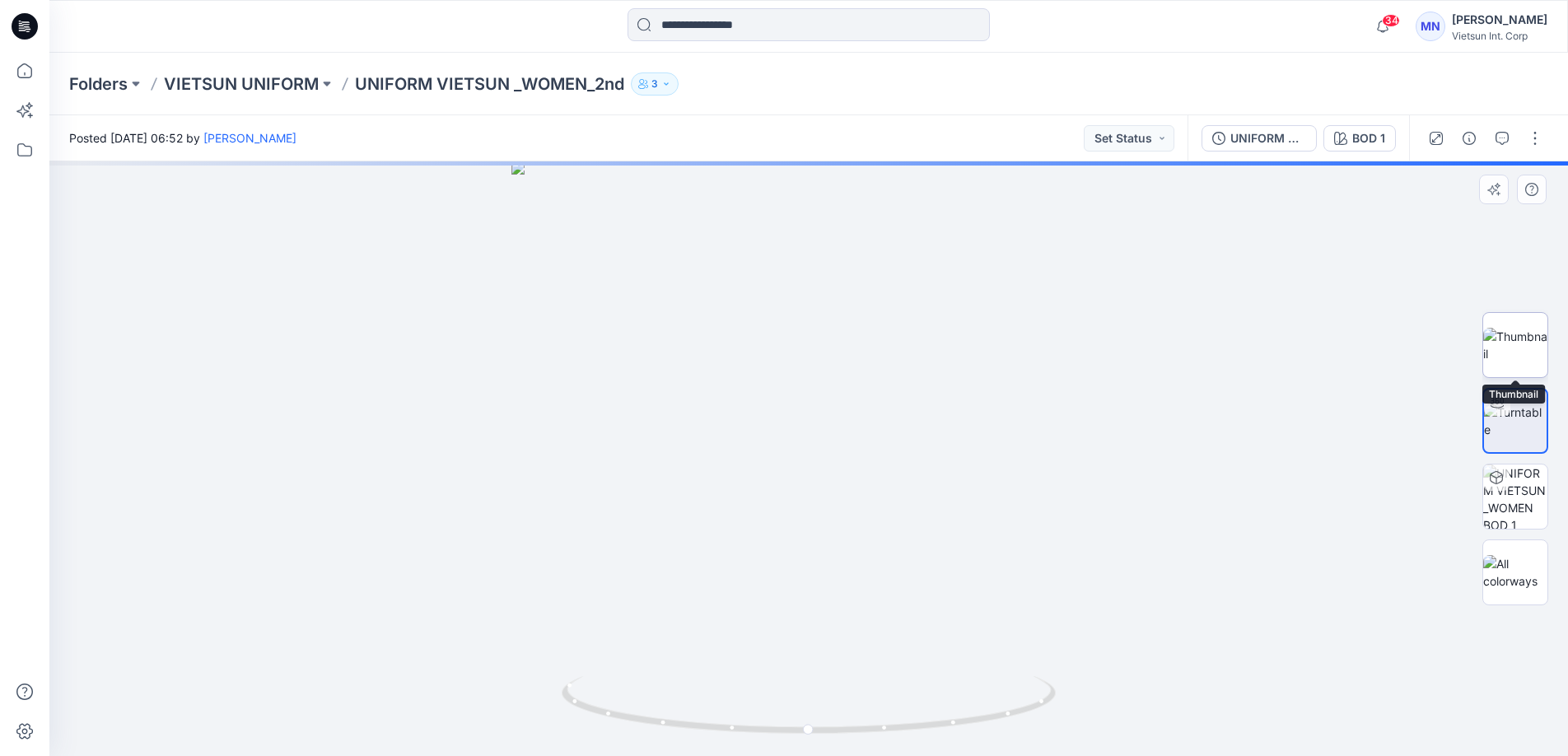
click at [1513, 363] on img at bounding box center [1515, 345] width 64 height 34
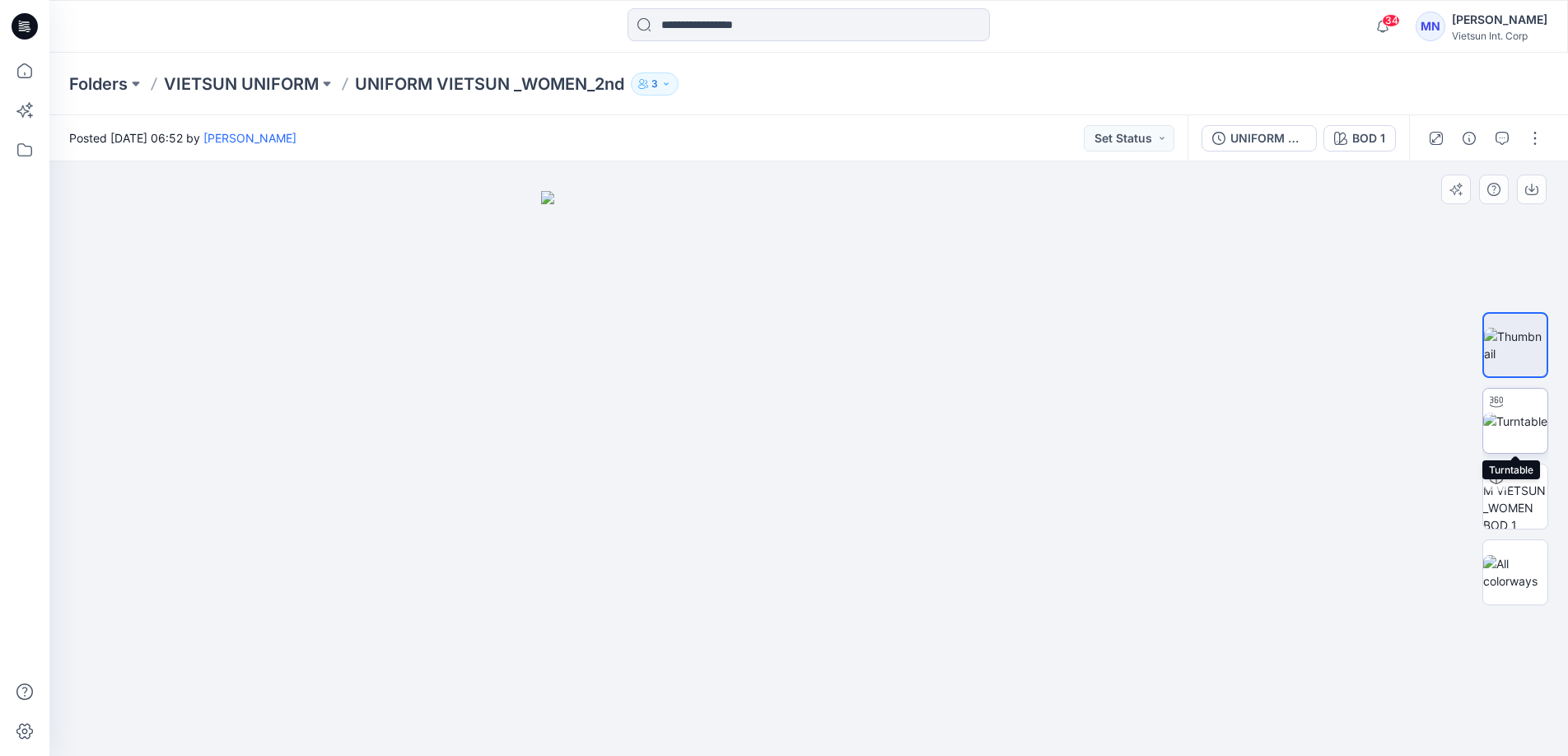
click at [1528, 430] on img at bounding box center [1515, 422] width 64 height 18
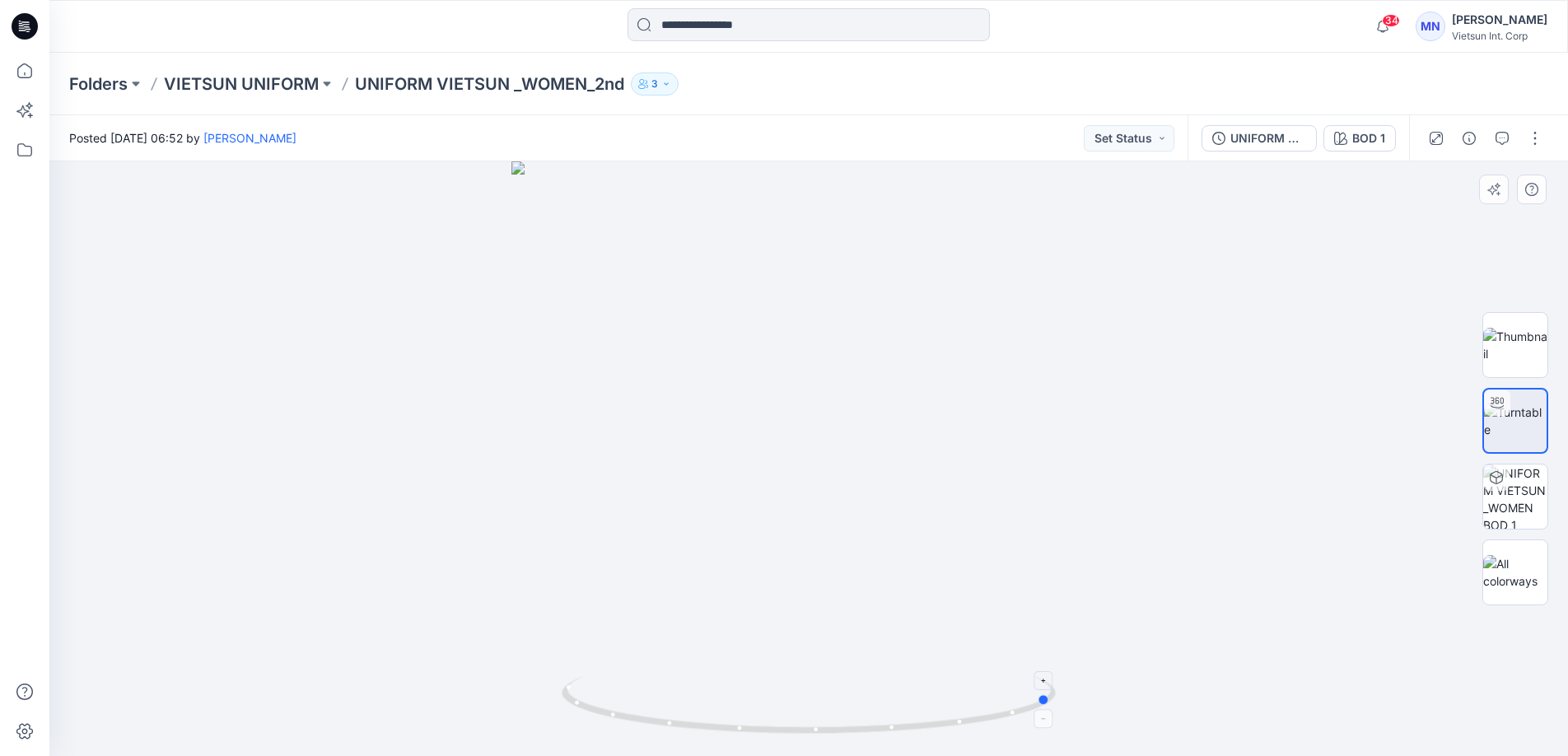
drag, startPoint x: 934, startPoint y: 727, endPoint x: 685, endPoint y: 725, distance: 249.0
click at [685, 725] on icon at bounding box center [810, 707] width 498 height 62
click at [1532, 568] on img at bounding box center [1515, 572] width 64 height 34
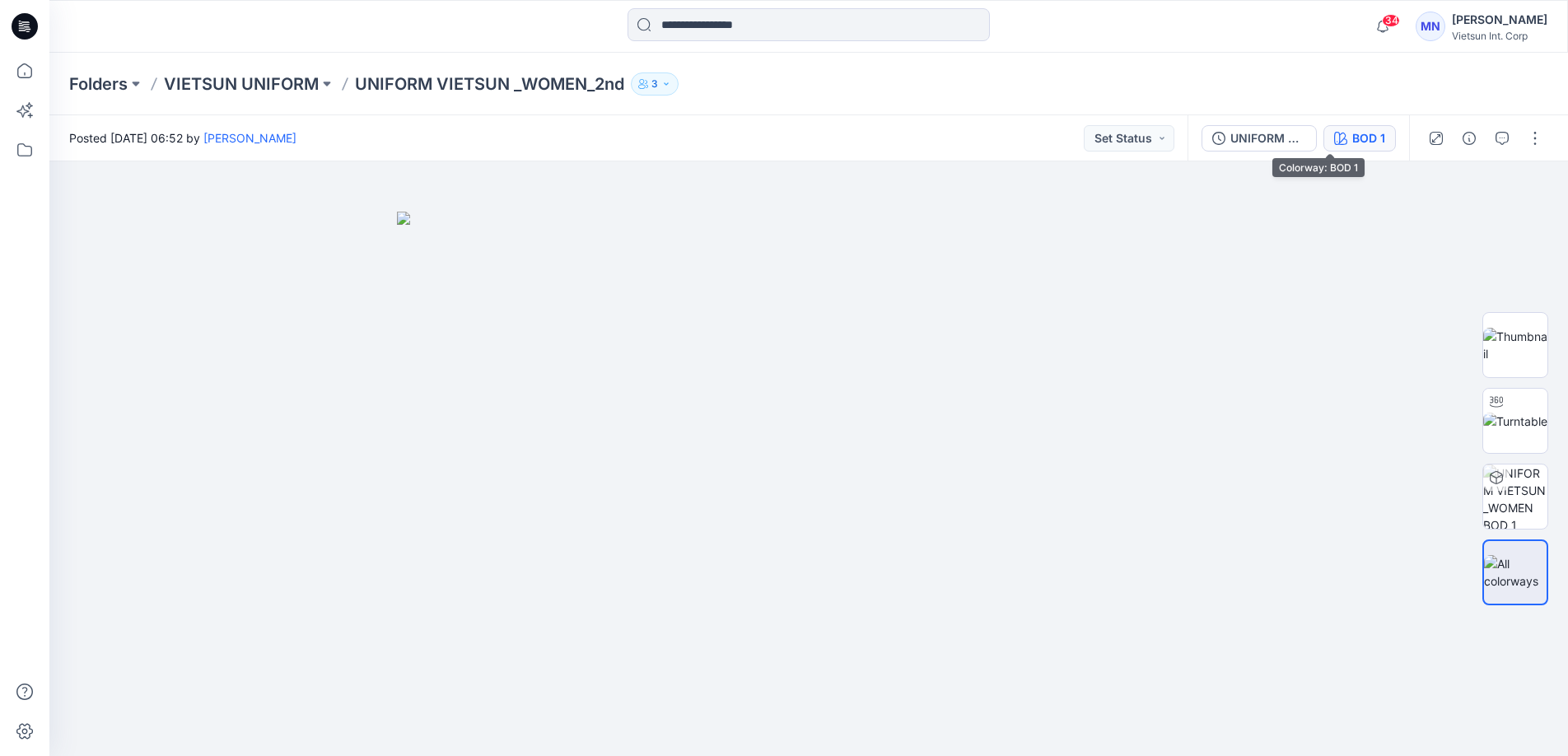
drag, startPoint x: 1338, startPoint y: 141, endPoint x: 1336, endPoint y: 152, distance: 11.2
click at [1352, 140] on div "BOD 1" at bounding box center [1368, 138] width 33 height 18
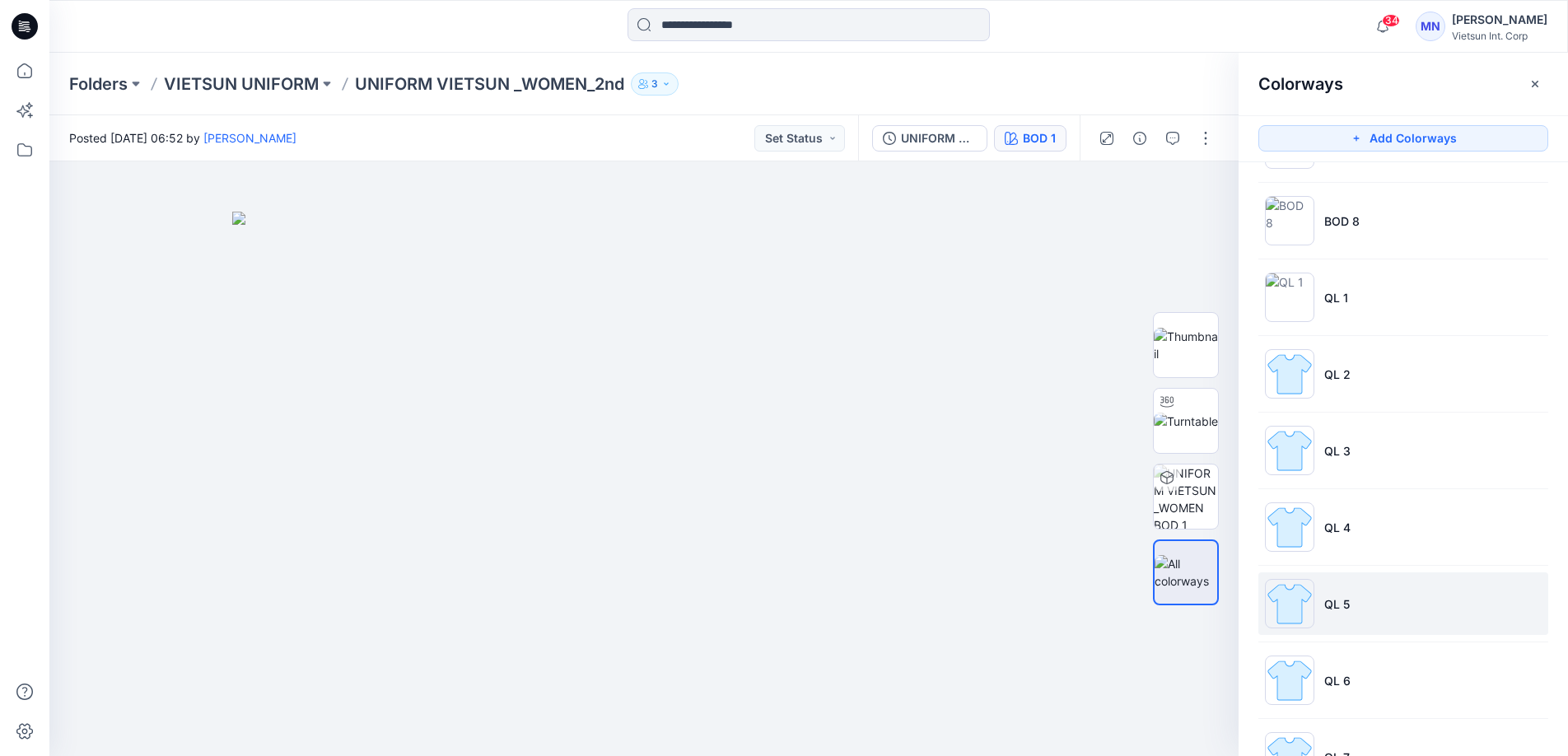
scroll to position [496, 0]
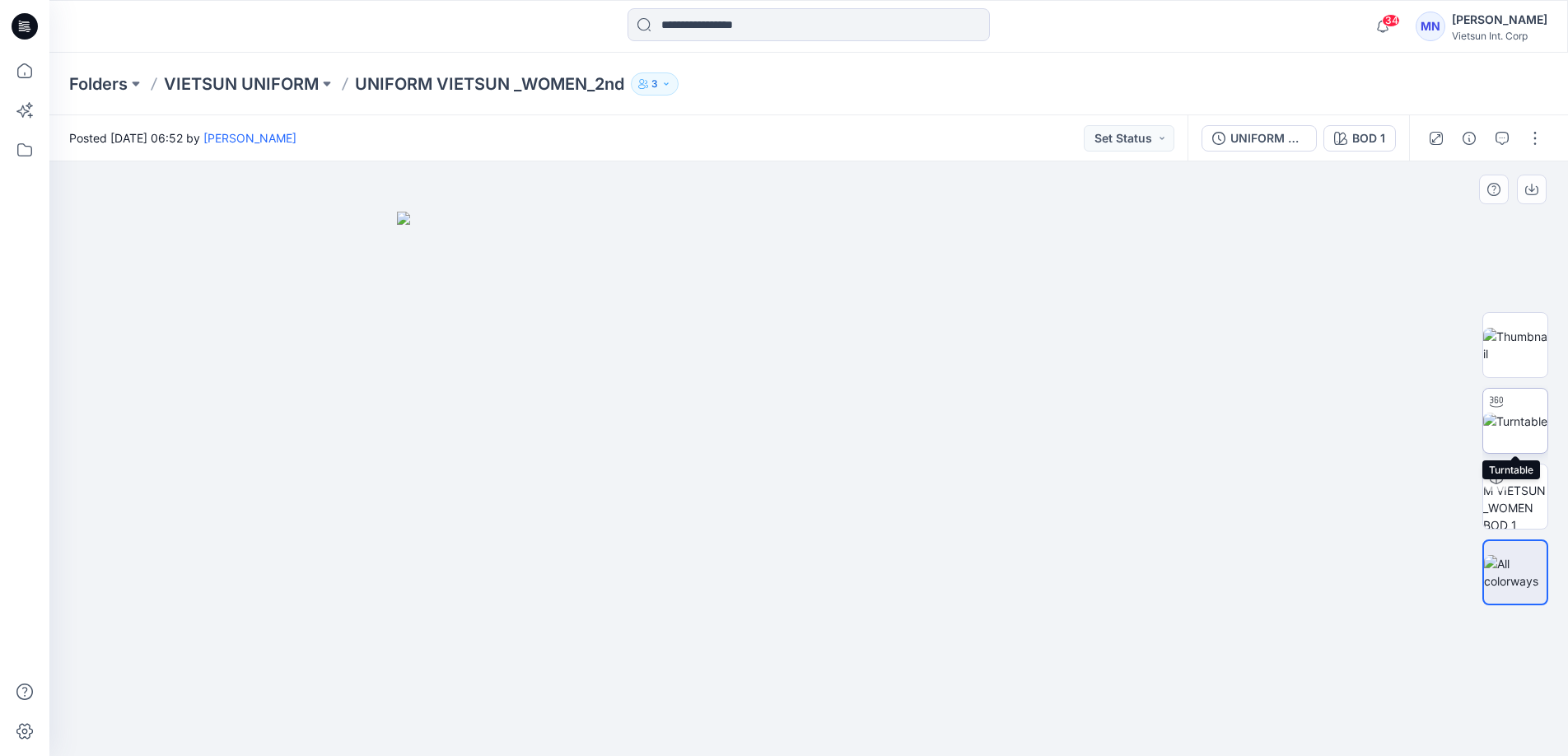
click at [1517, 422] on img at bounding box center [1515, 422] width 64 height 18
click at [1334, 136] on icon "button" at bounding box center [1340, 138] width 13 height 13
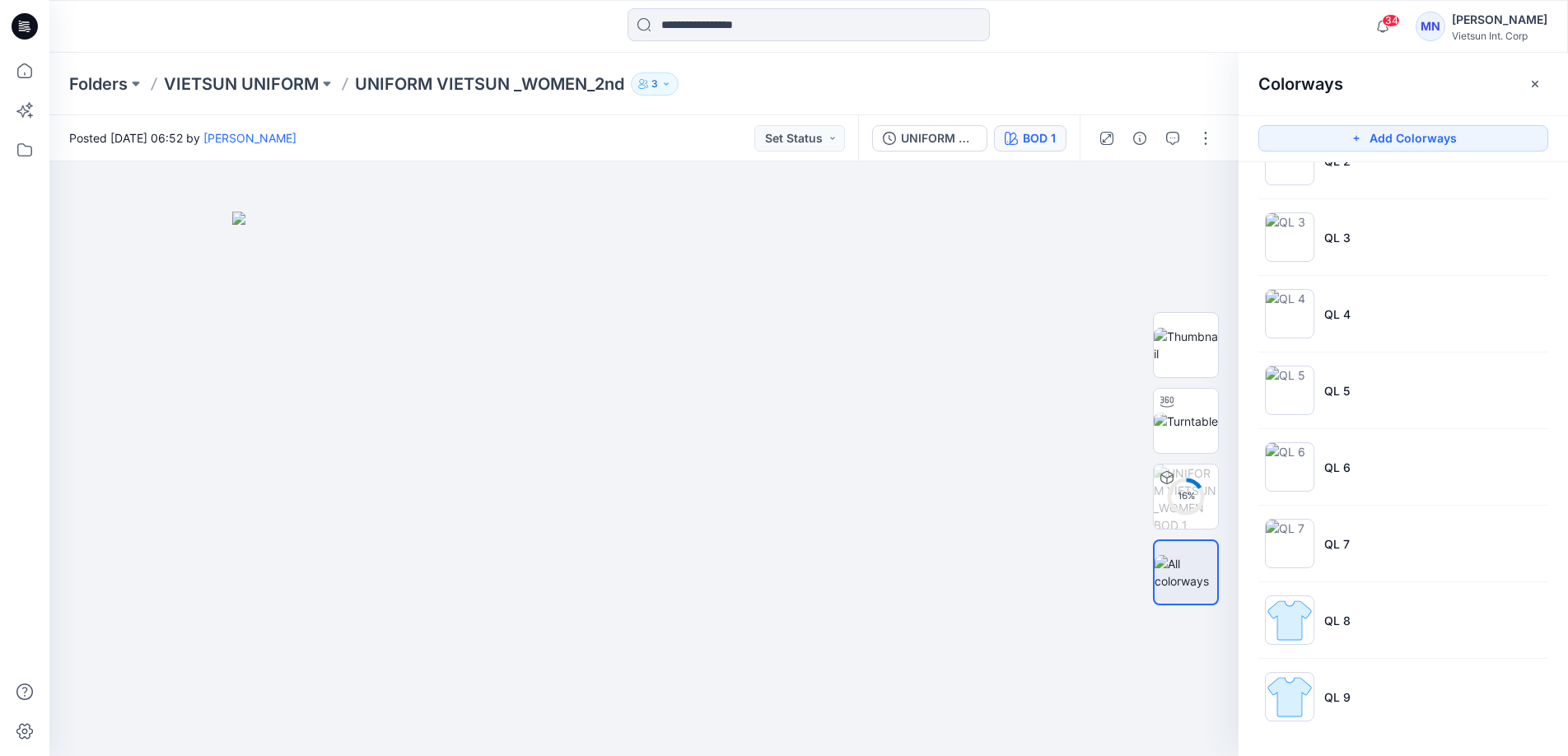
scroll to position [744, 0]
